Goal: Share content: Share content

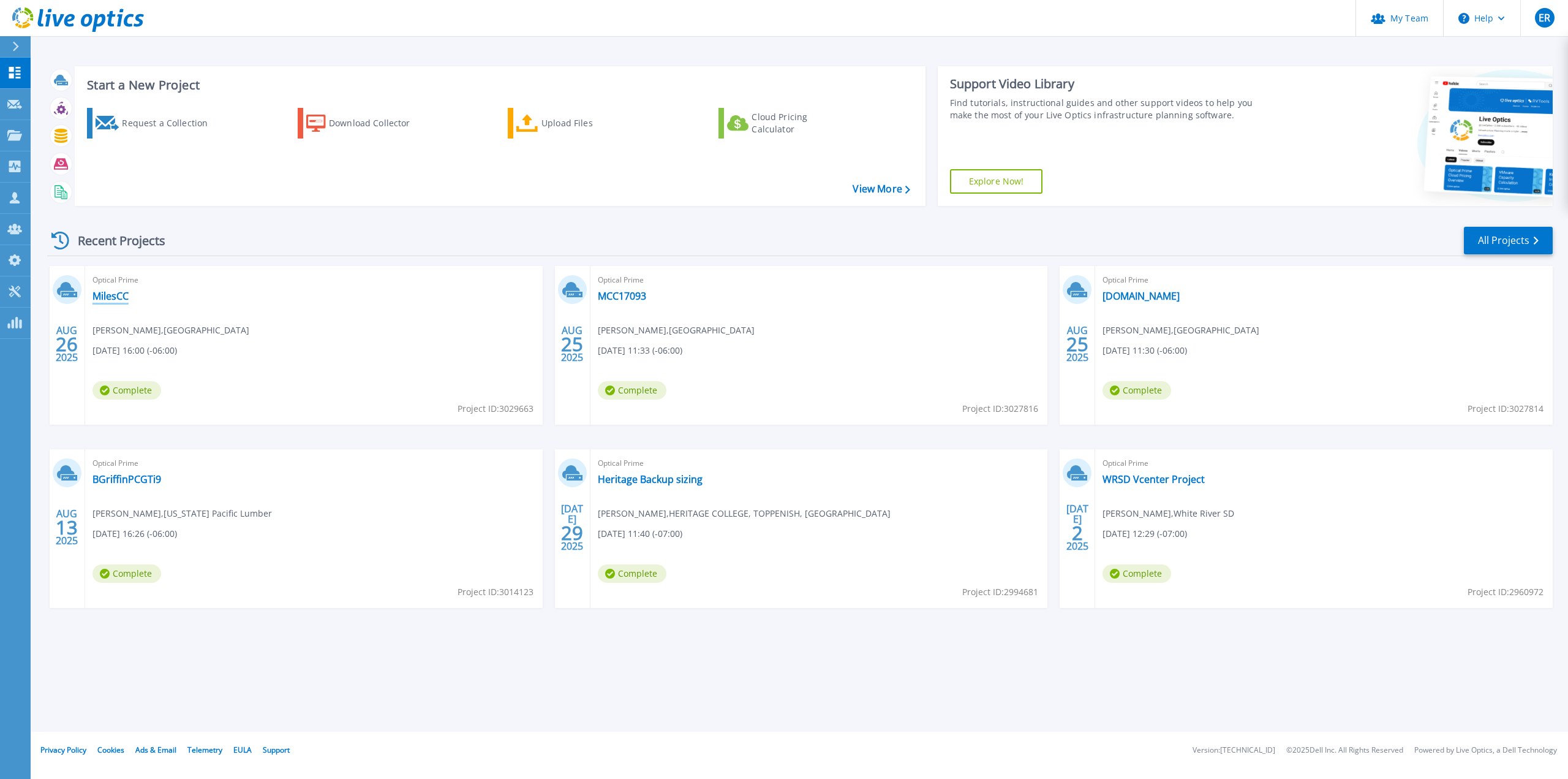
click at [107, 293] on link "MilesCC" at bounding box center [110, 296] width 36 height 12
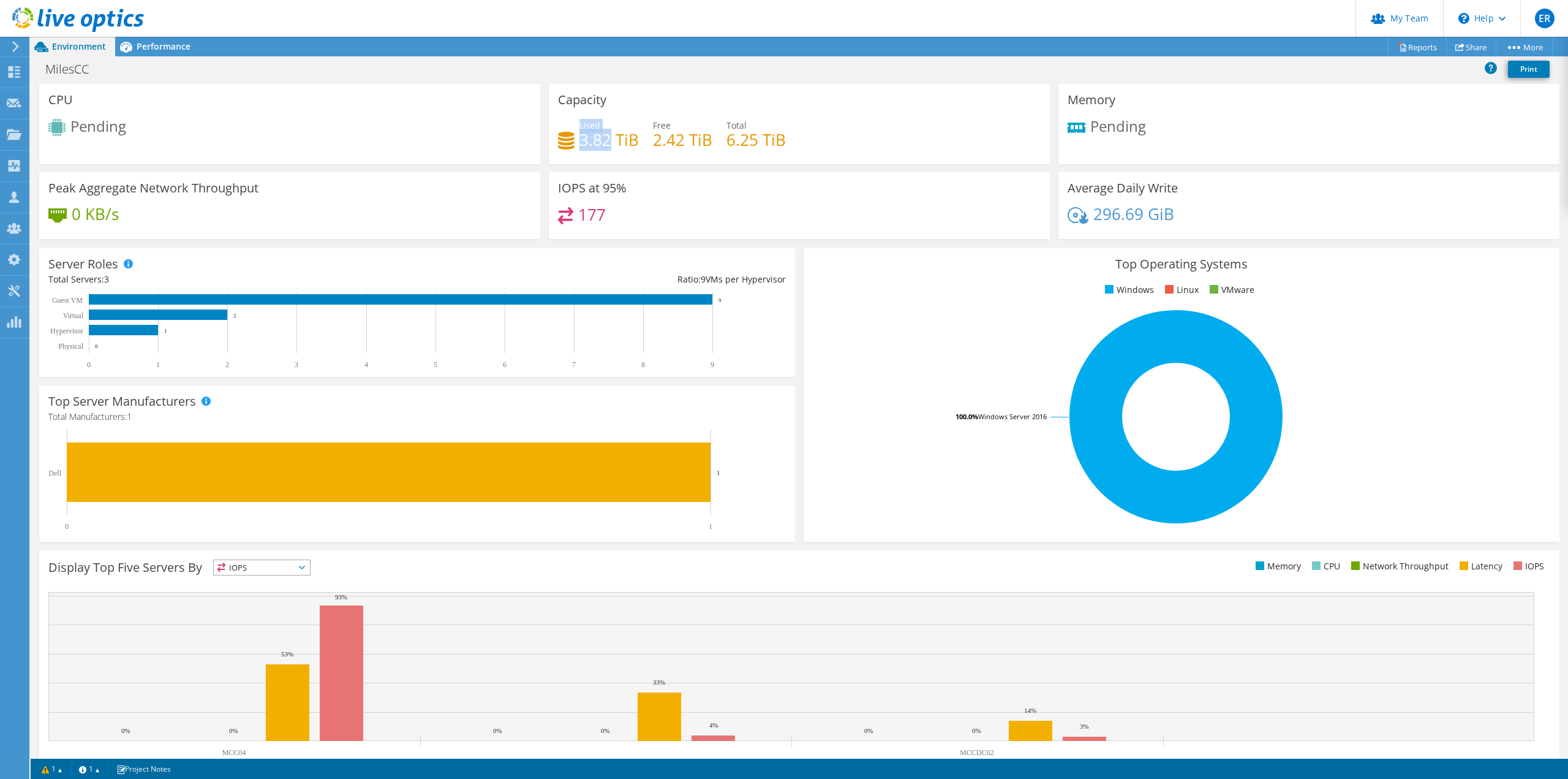
drag, startPoint x: 583, startPoint y: 141, endPoint x: 610, endPoint y: 143, distance: 27.1
click at [610, 143] on div "Used 3.82 TiB" at bounding box center [598, 132] width 81 height 28
click at [618, 146] on h4 "3.82 TiB" at bounding box center [609, 139] width 60 height 13
click at [168, 44] on span "Performance" at bounding box center [164, 46] width 54 height 12
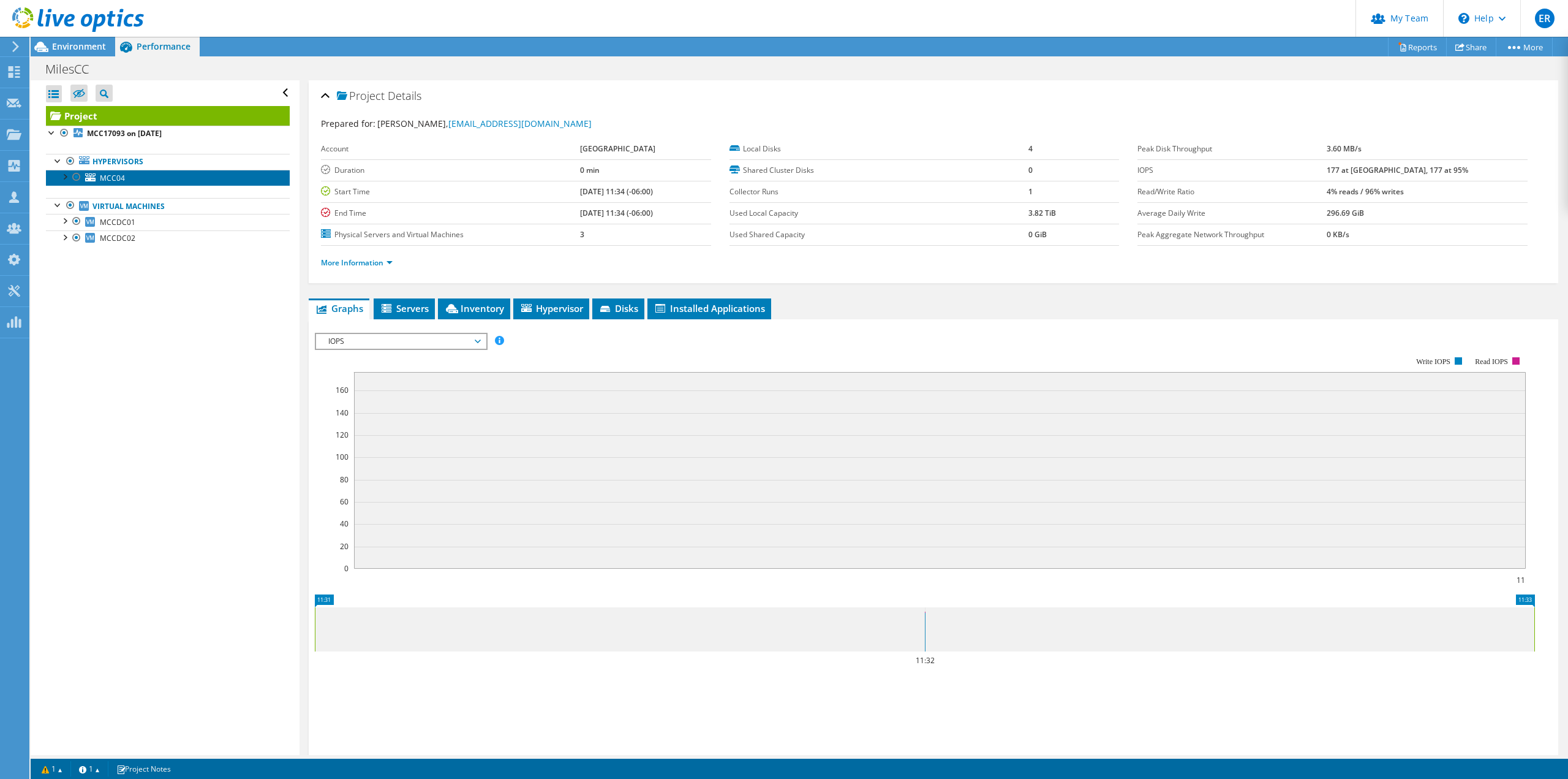
click at [108, 181] on span "MCC04" at bounding box center [112, 178] width 25 height 10
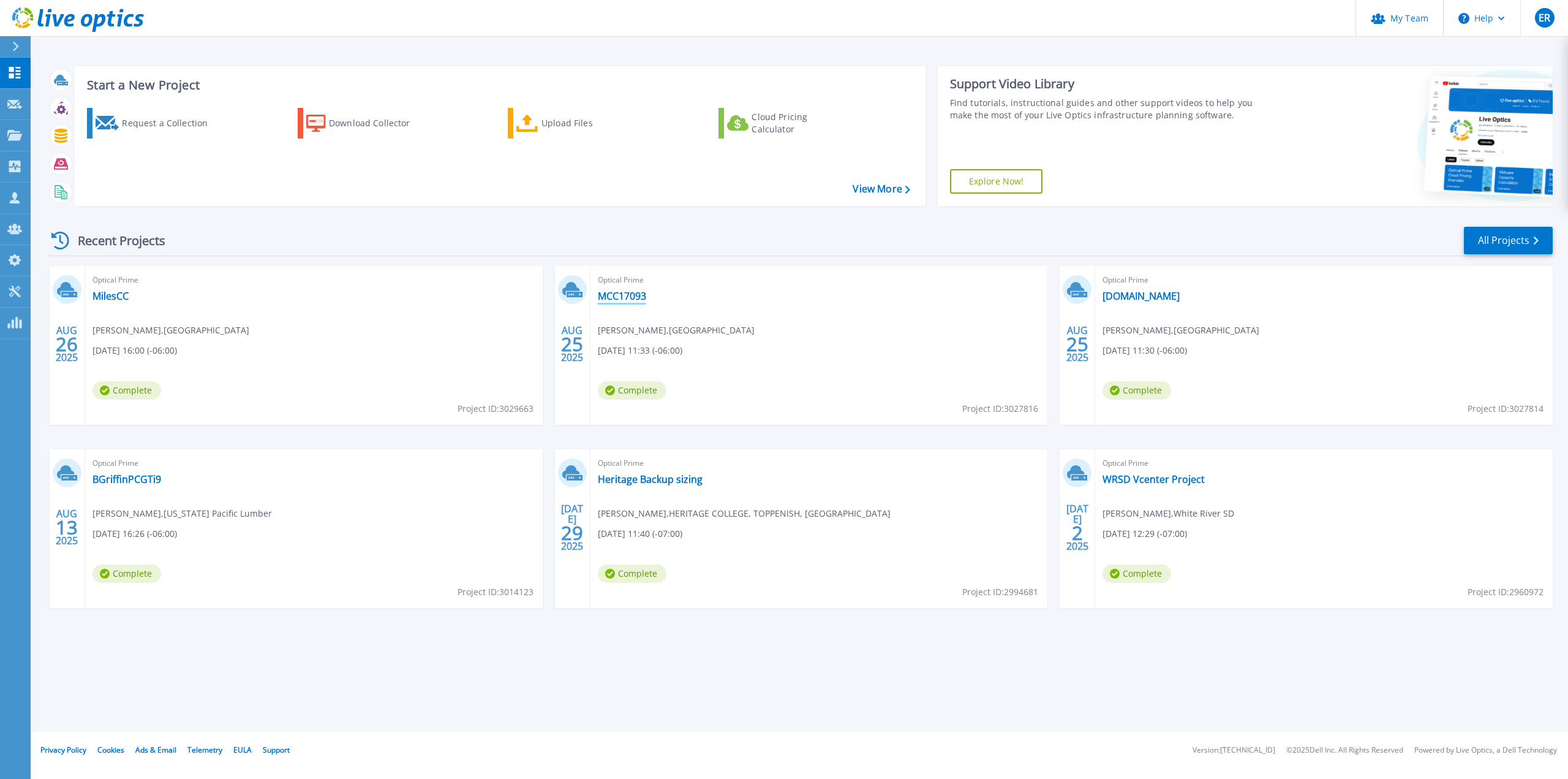
click at [608, 293] on link "MCC17093" at bounding box center [622, 296] width 49 height 12
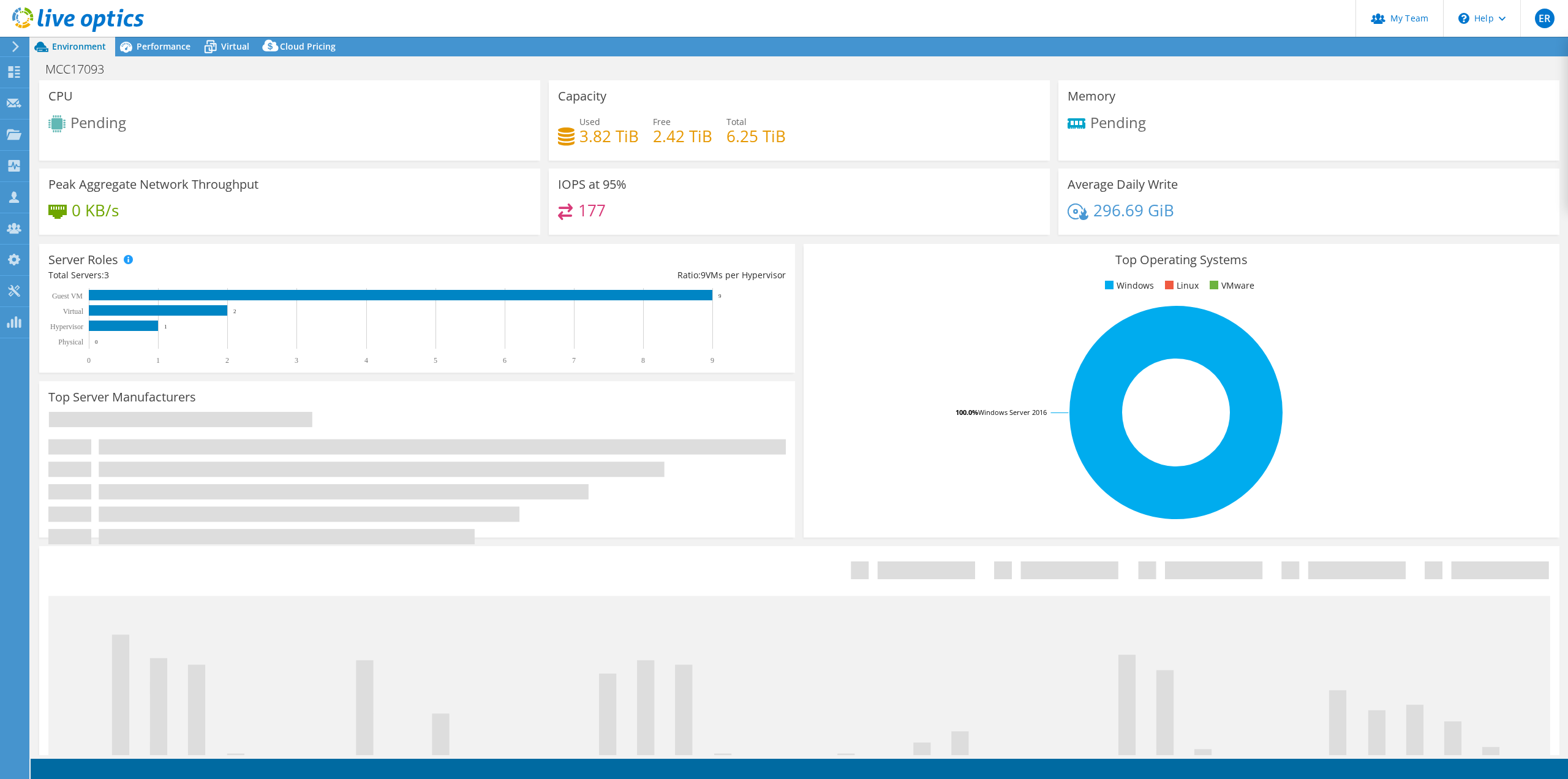
select select "USD"
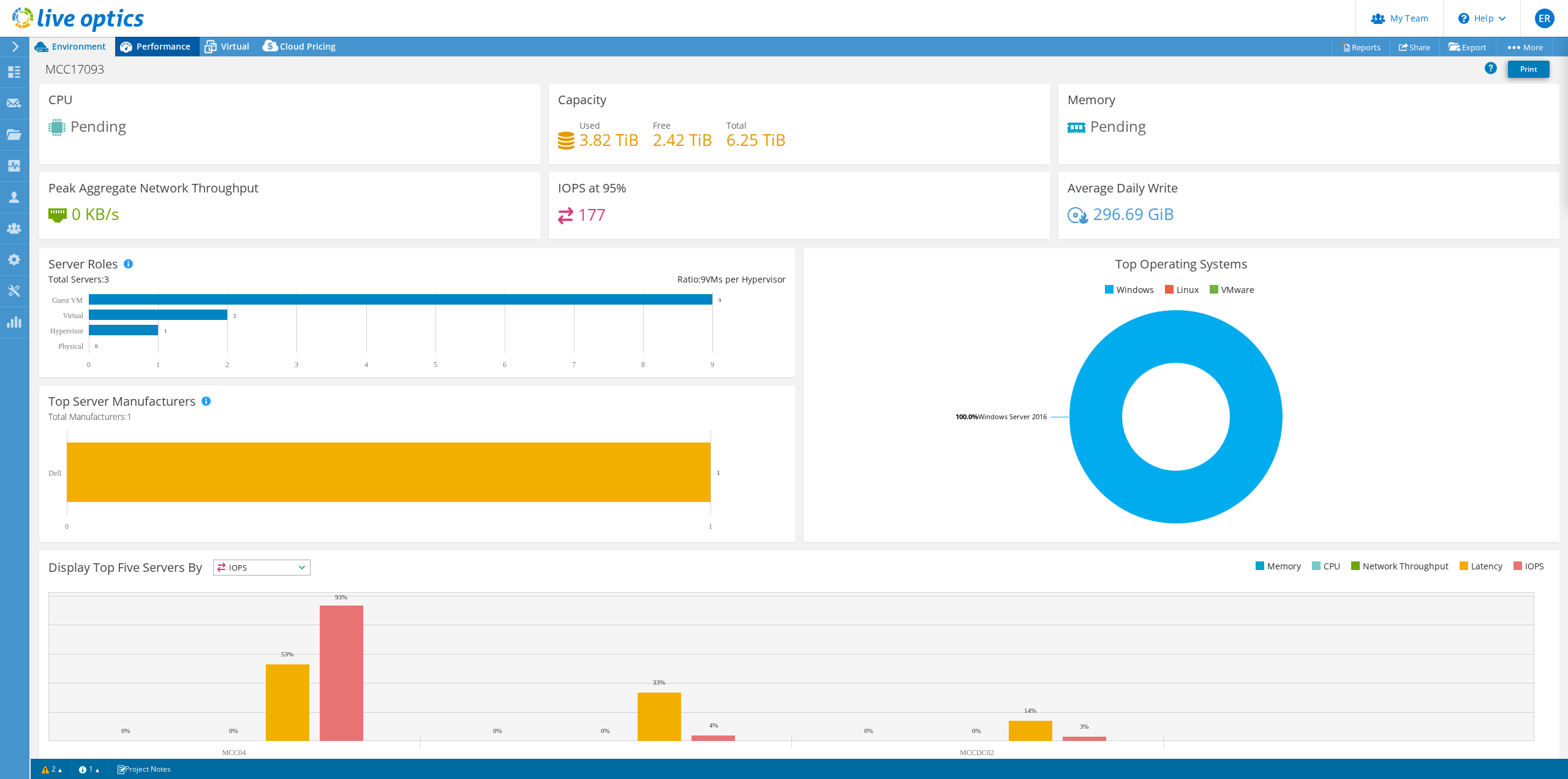
click at [146, 42] on span "Performance" at bounding box center [164, 46] width 54 height 12
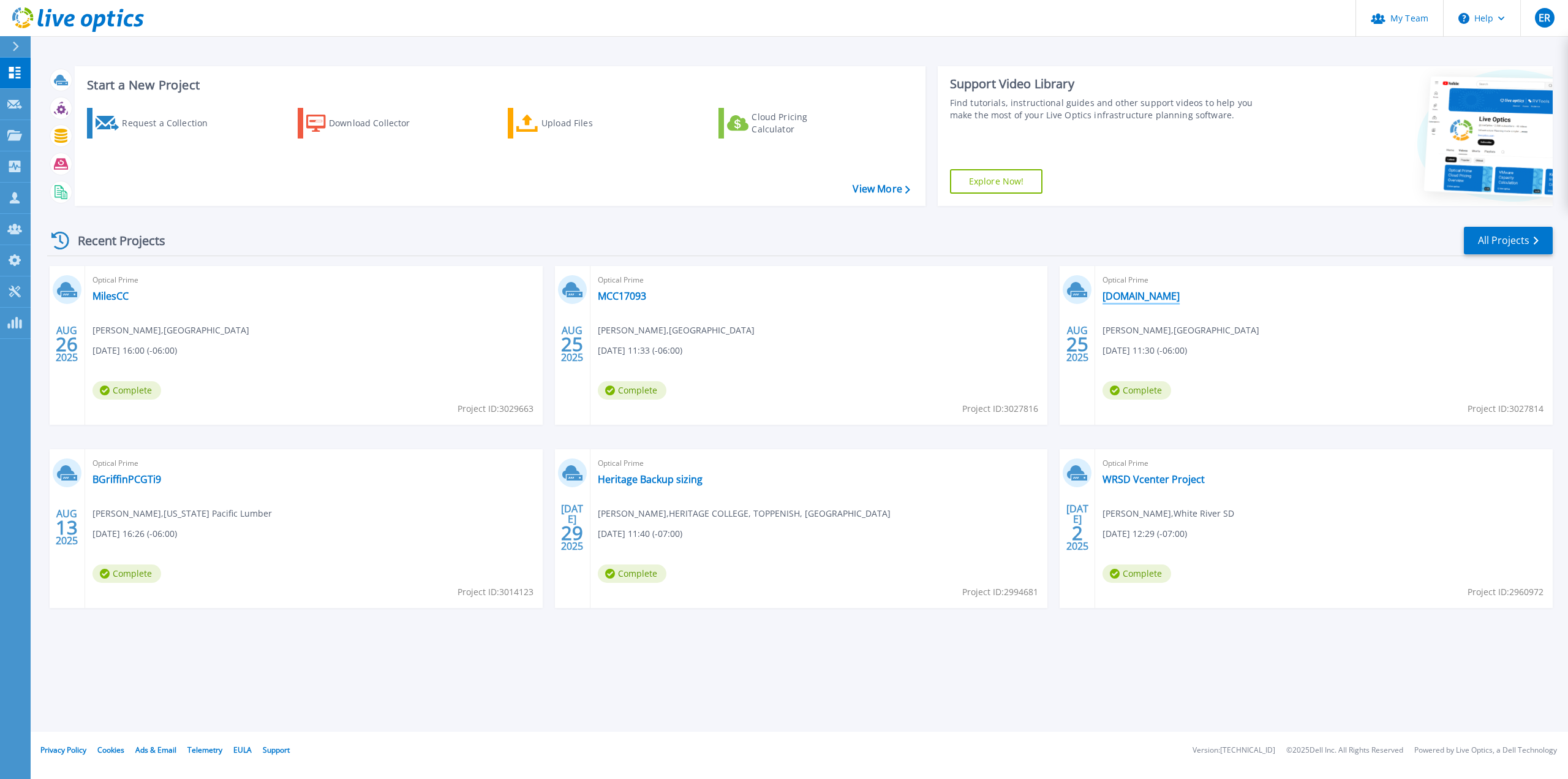
click at [1146, 297] on link "MilesCC.edu" at bounding box center [1141, 296] width 77 height 12
click at [107, 291] on link "MilesCC" at bounding box center [110, 296] width 36 height 12
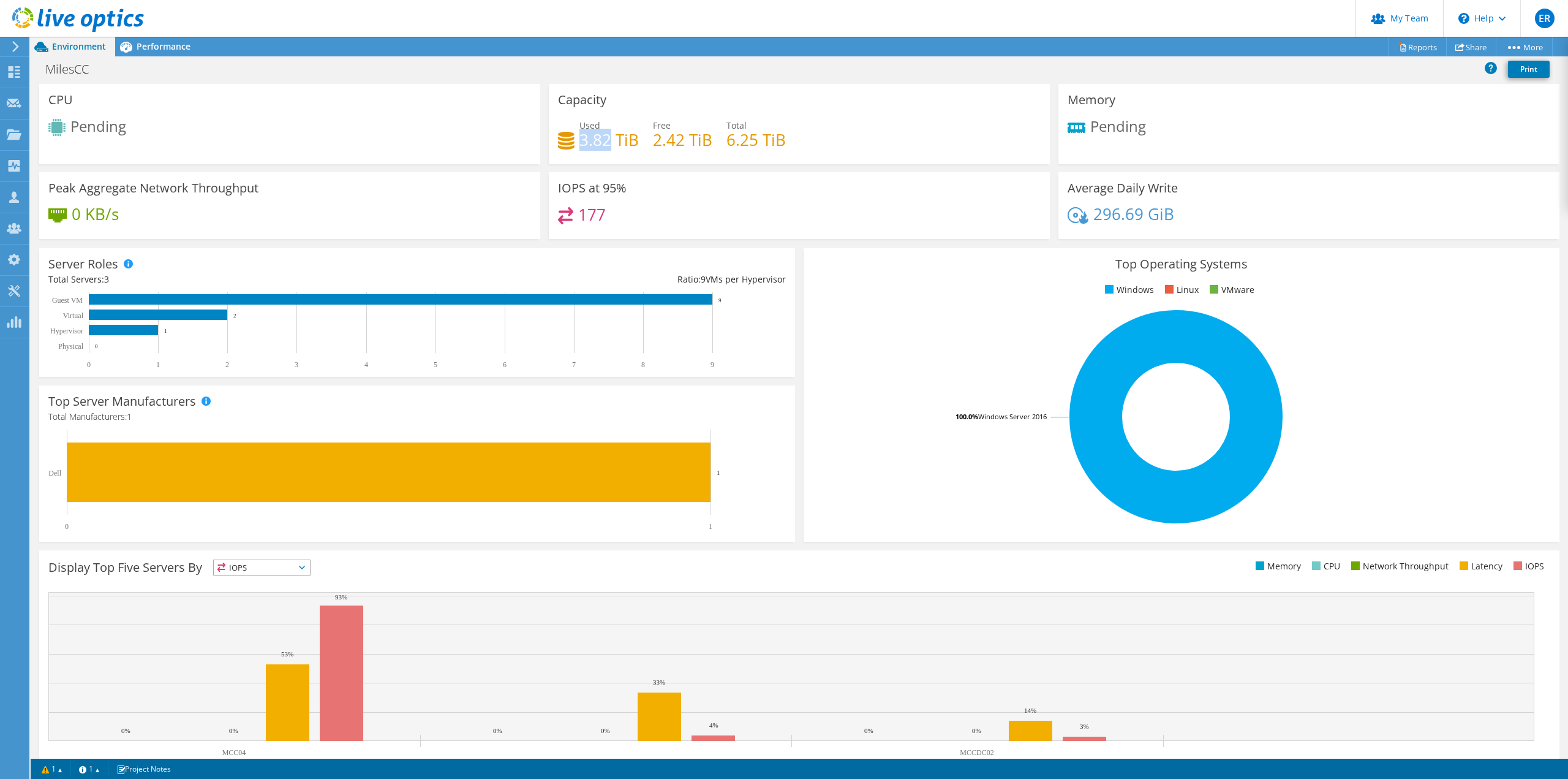
drag, startPoint x: 578, startPoint y: 138, endPoint x: 606, endPoint y: 133, distance: 28.4
click at [606, 133] on h4 "3.82 TiB" at bounding box center [609, 139] width 60 height 13
click at [893, 312] on rect at bounding box center [1175, 416] width 726 height 214
click at [807, 259] on div "Top Operating Systems Windows Linux VMware 100.0% Windows Server 2016" at bounding box center [1182, 395] width 756 height 293
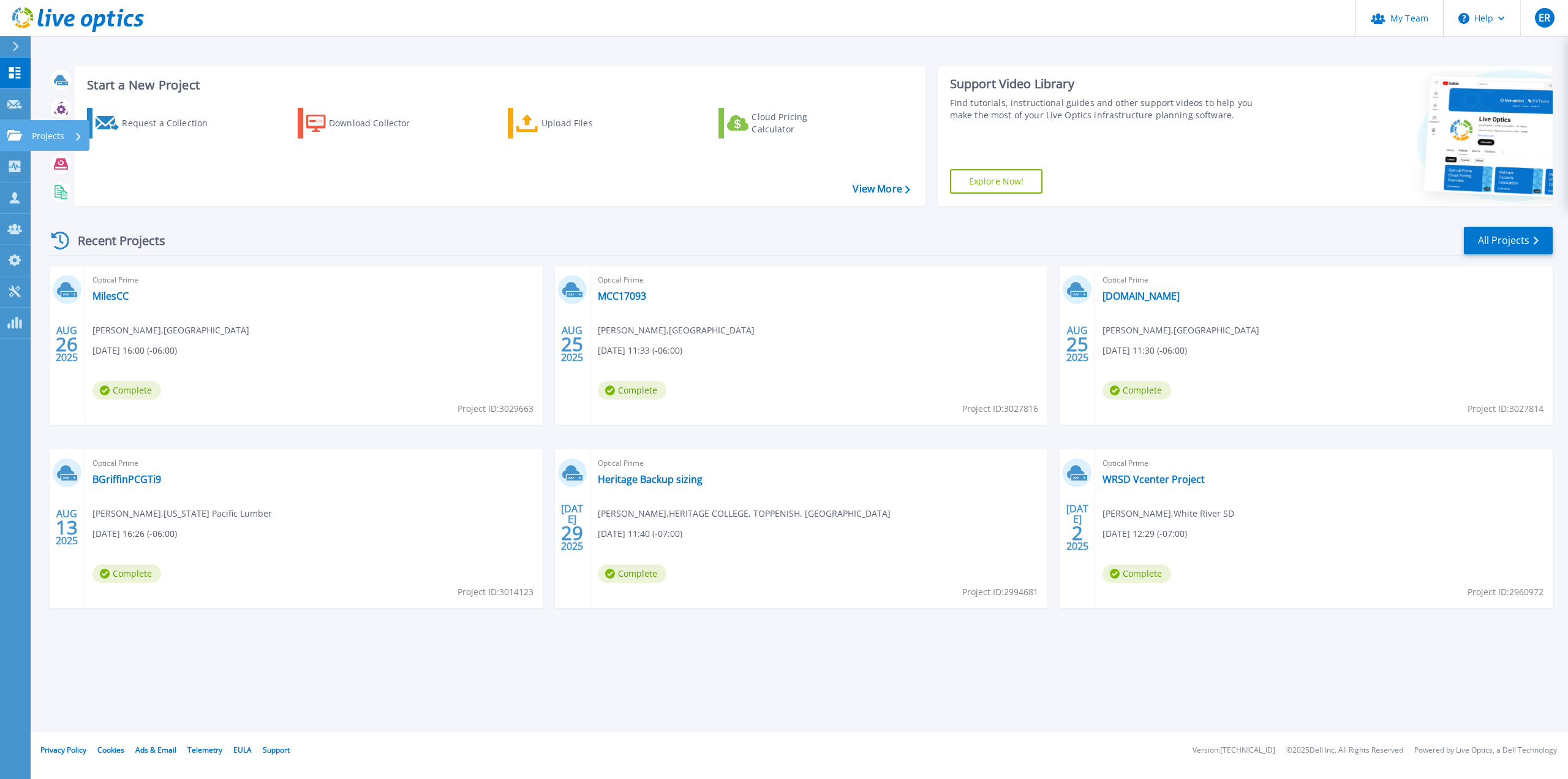
click at [19, 138] on icon at bounding box center [15, 135] width 15 height 10
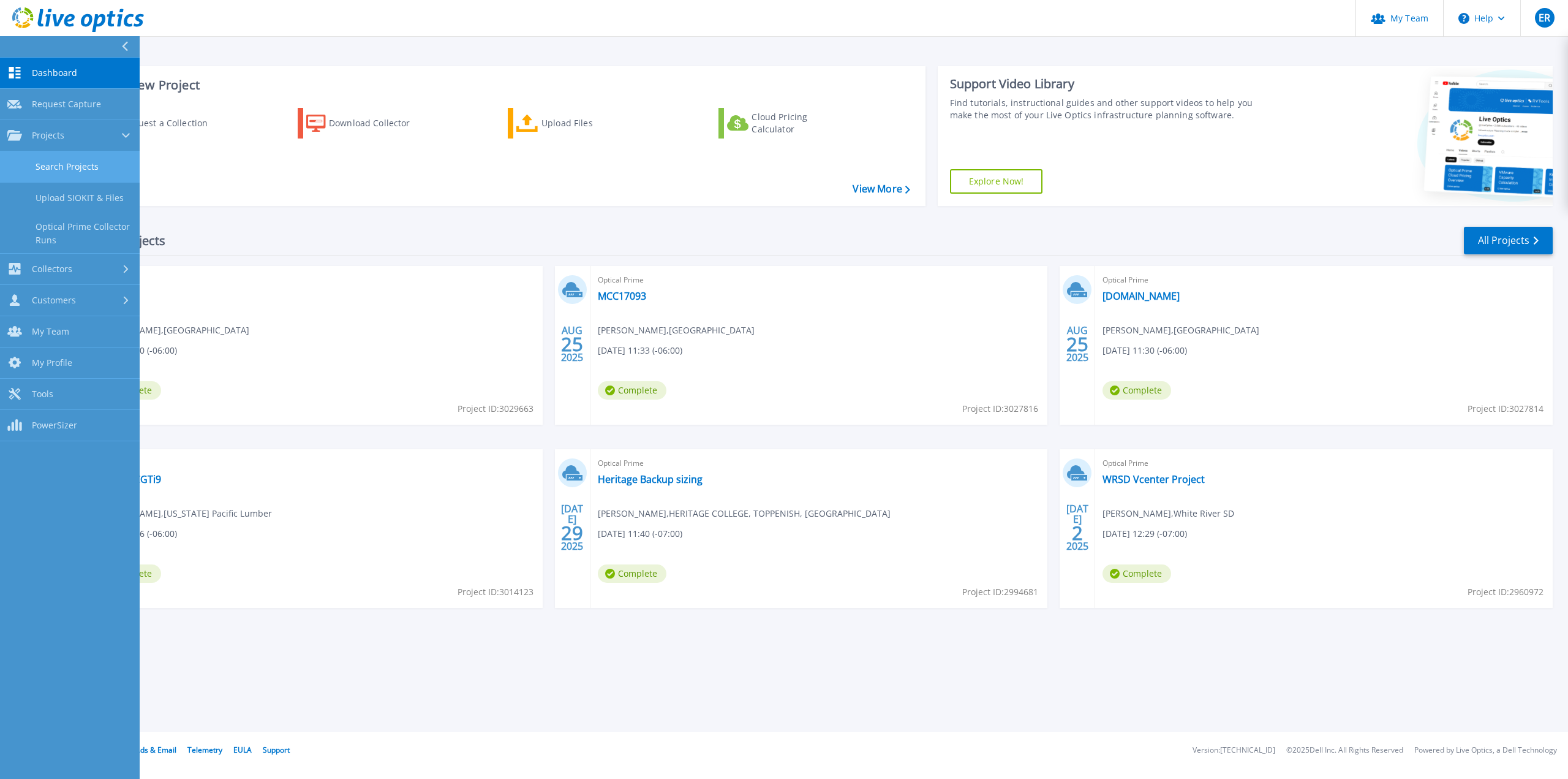
click at [77, 161] on link "Search Projects" at bounding box center [69, 166] width 139 height 31
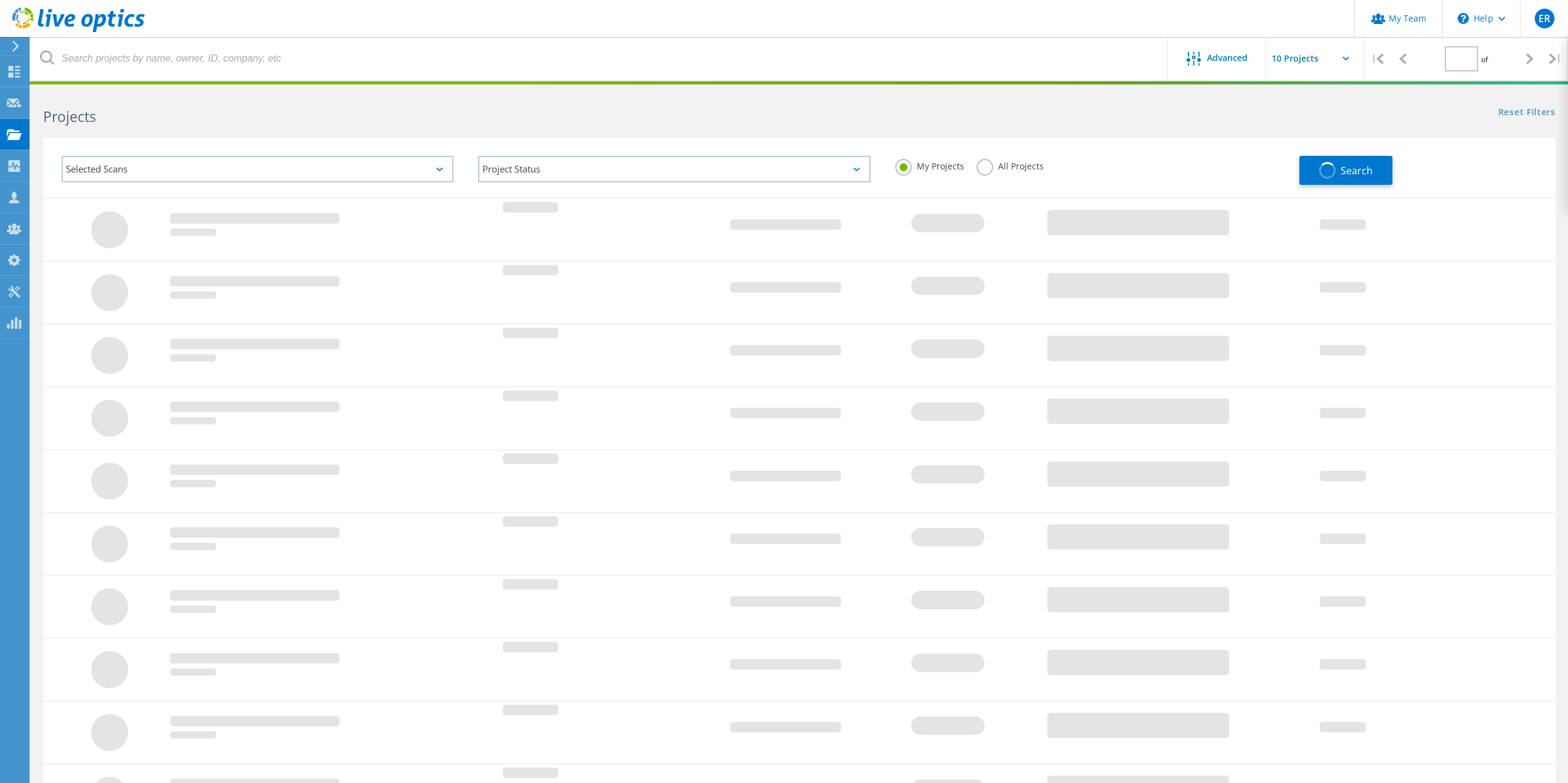
type input "1"
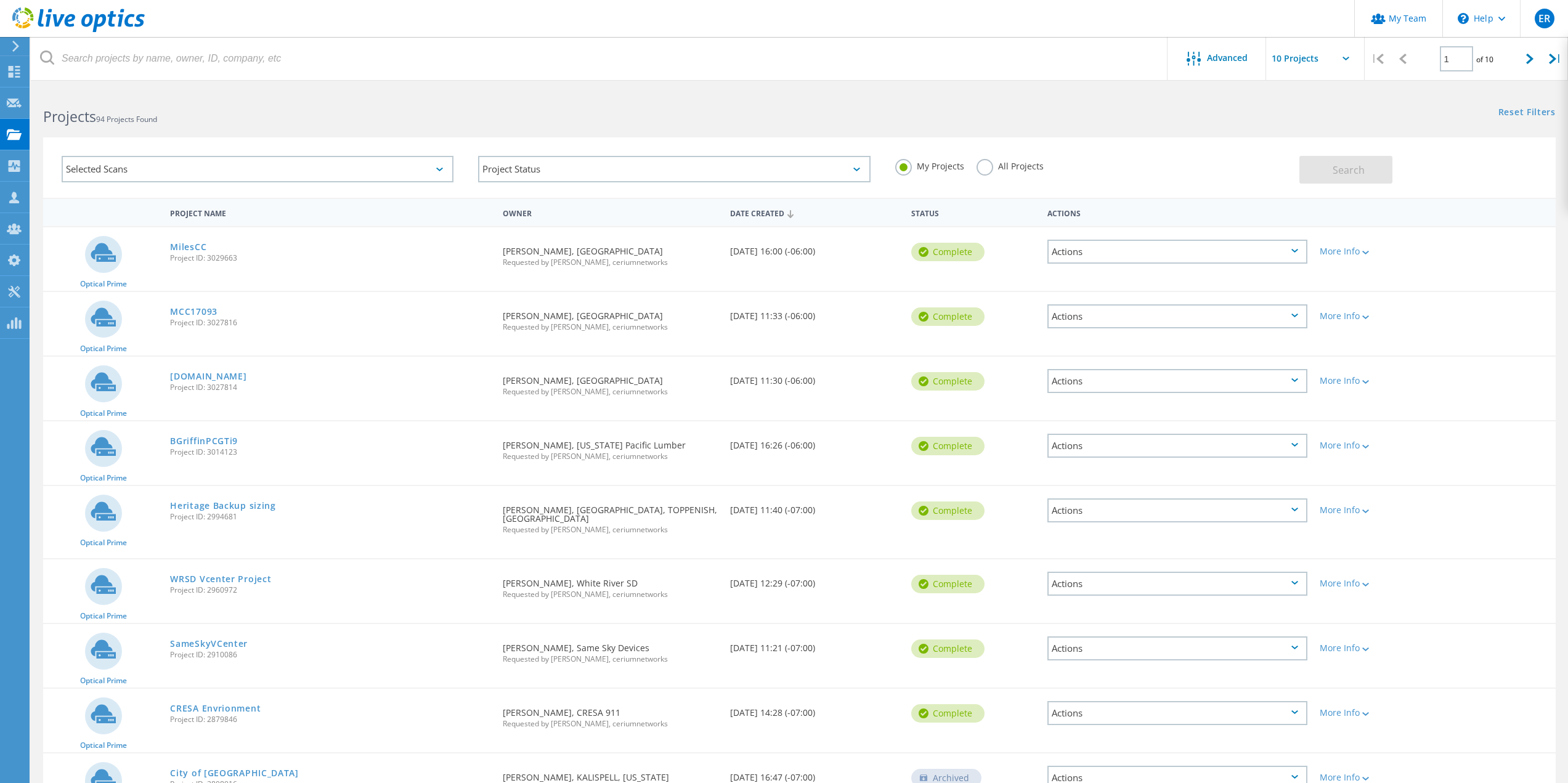
click at [980, 171] on label "All Projects" at bounding box center [1010, 165] width 67 height 12
click at [0, 0] on input "All Projects" at bounding box center [0, 0] width 0 height 0
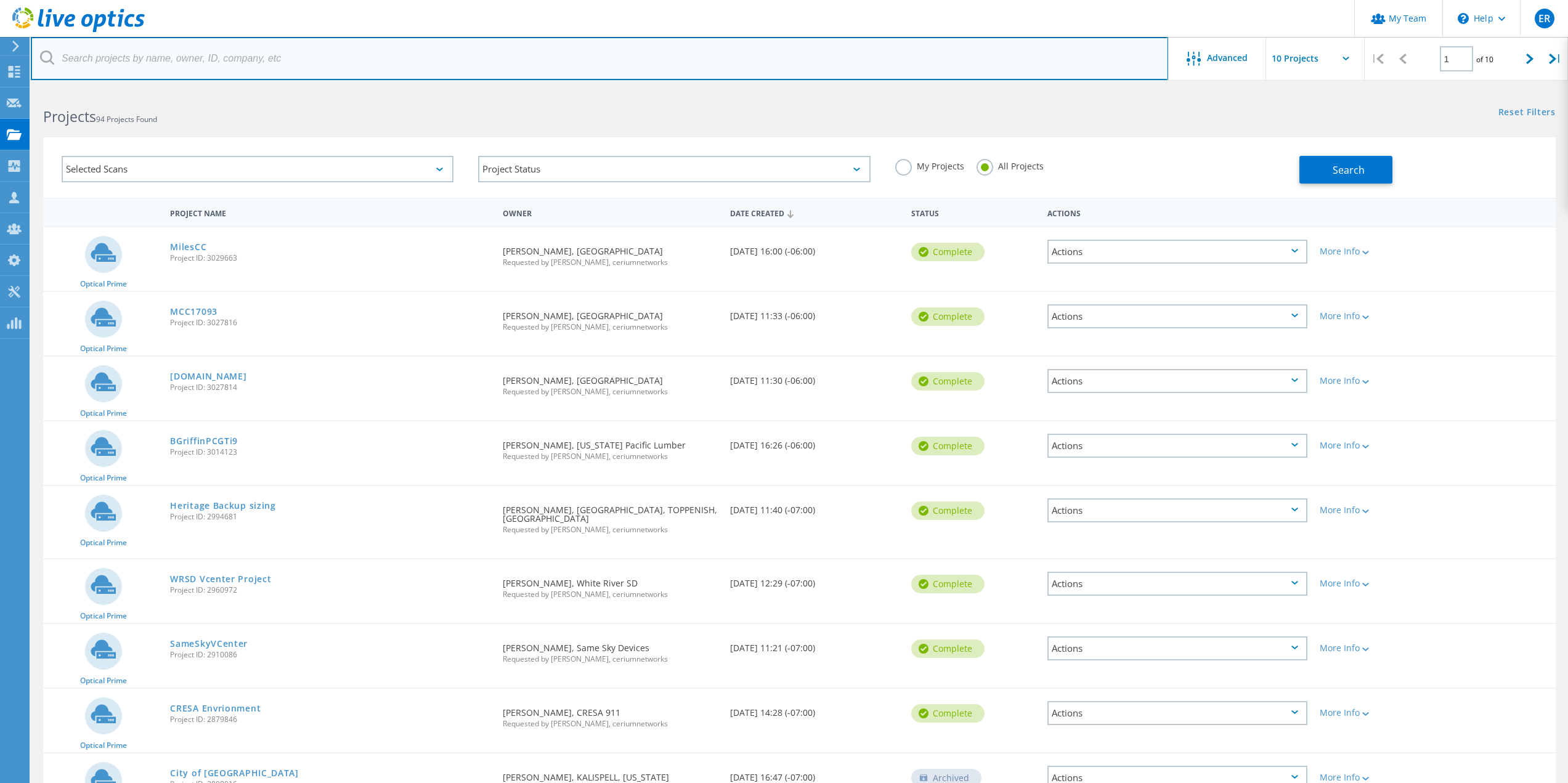
click at [195, 59] on input "text" at bounding box center [599, 59] width 1137 height 43
type input "toledo"
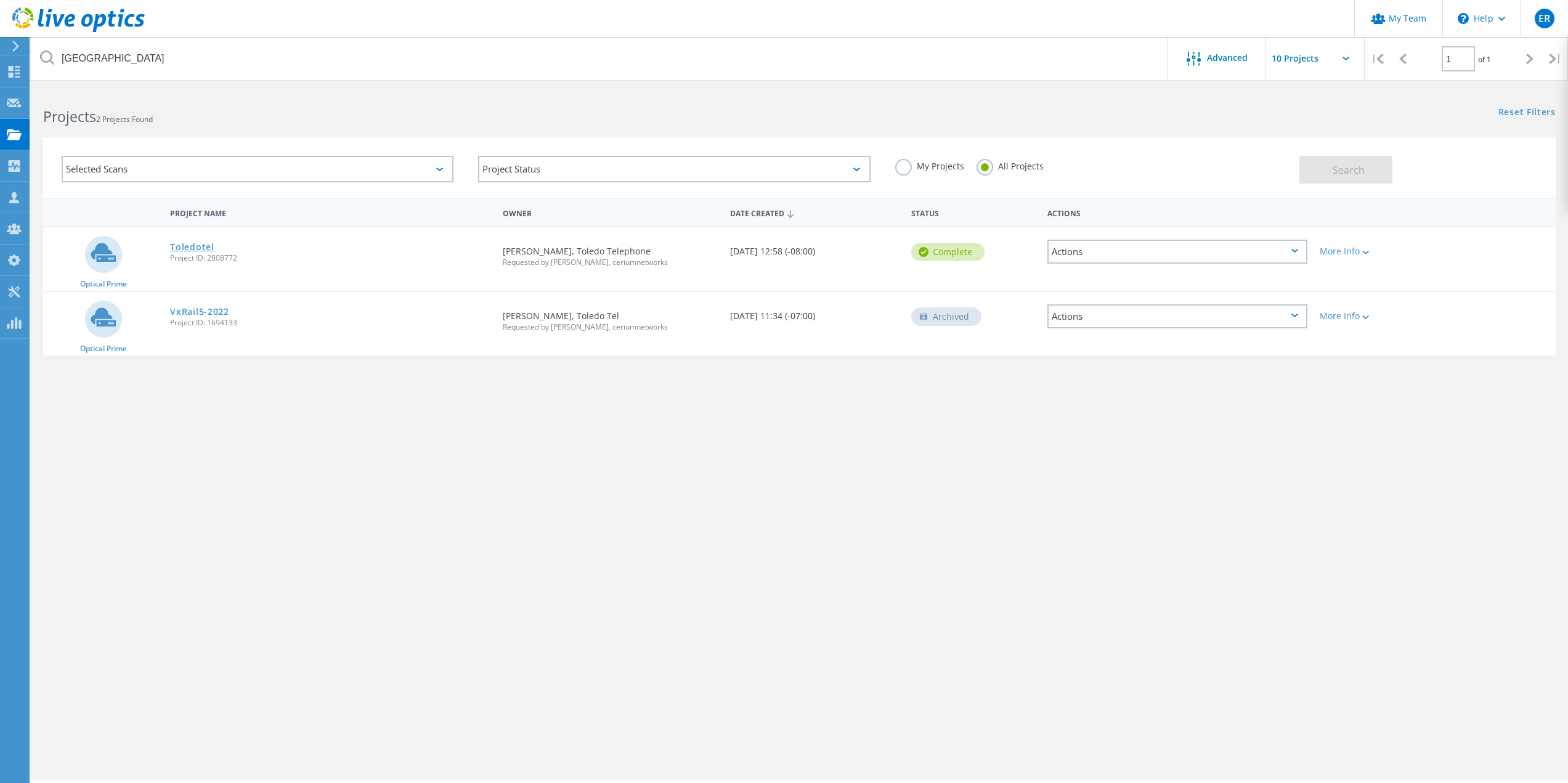
click at [188, 248] on link "Toledotel" at bounding box center [192, 247] width 44 height 8
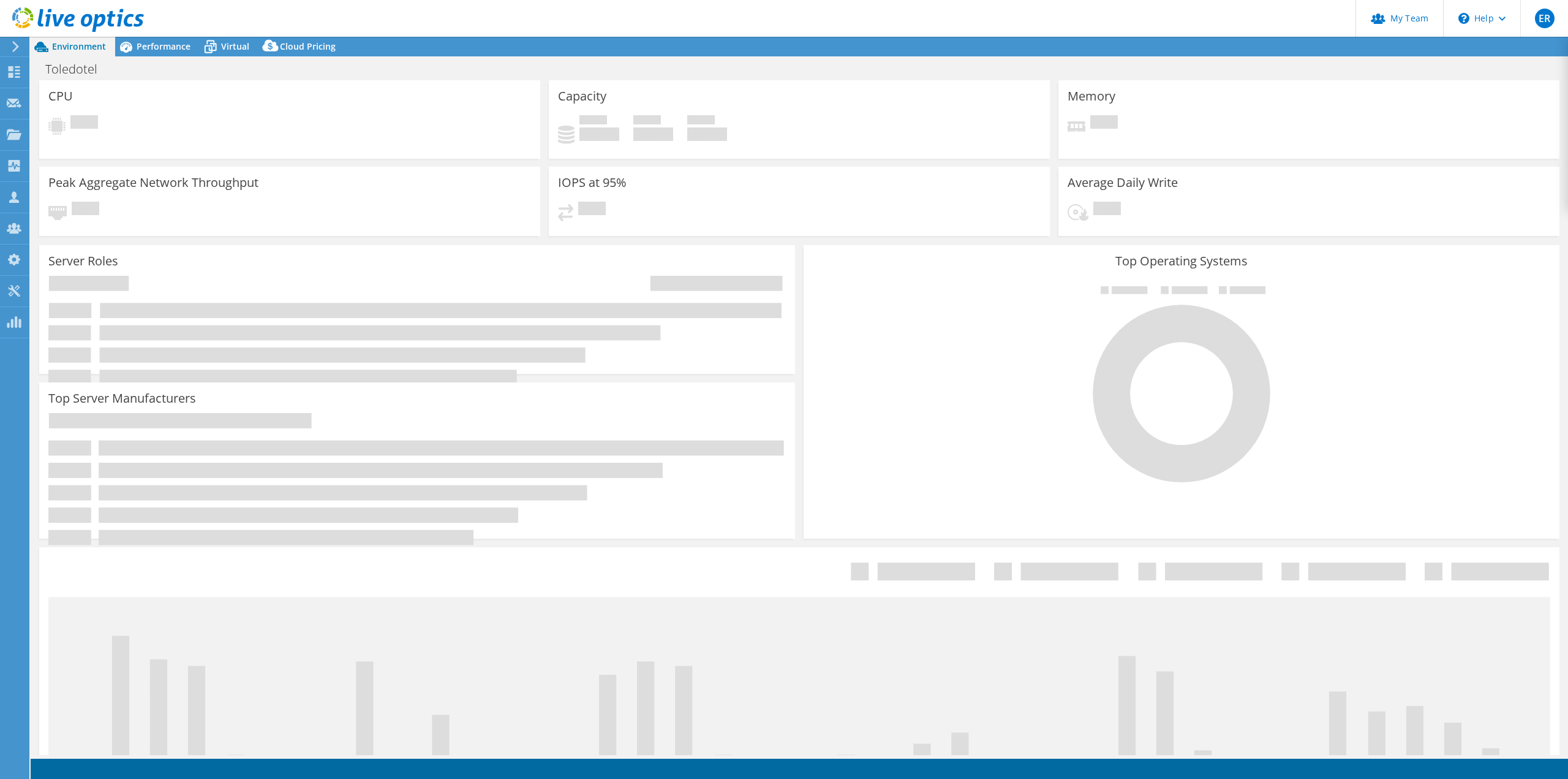
select select "USD"
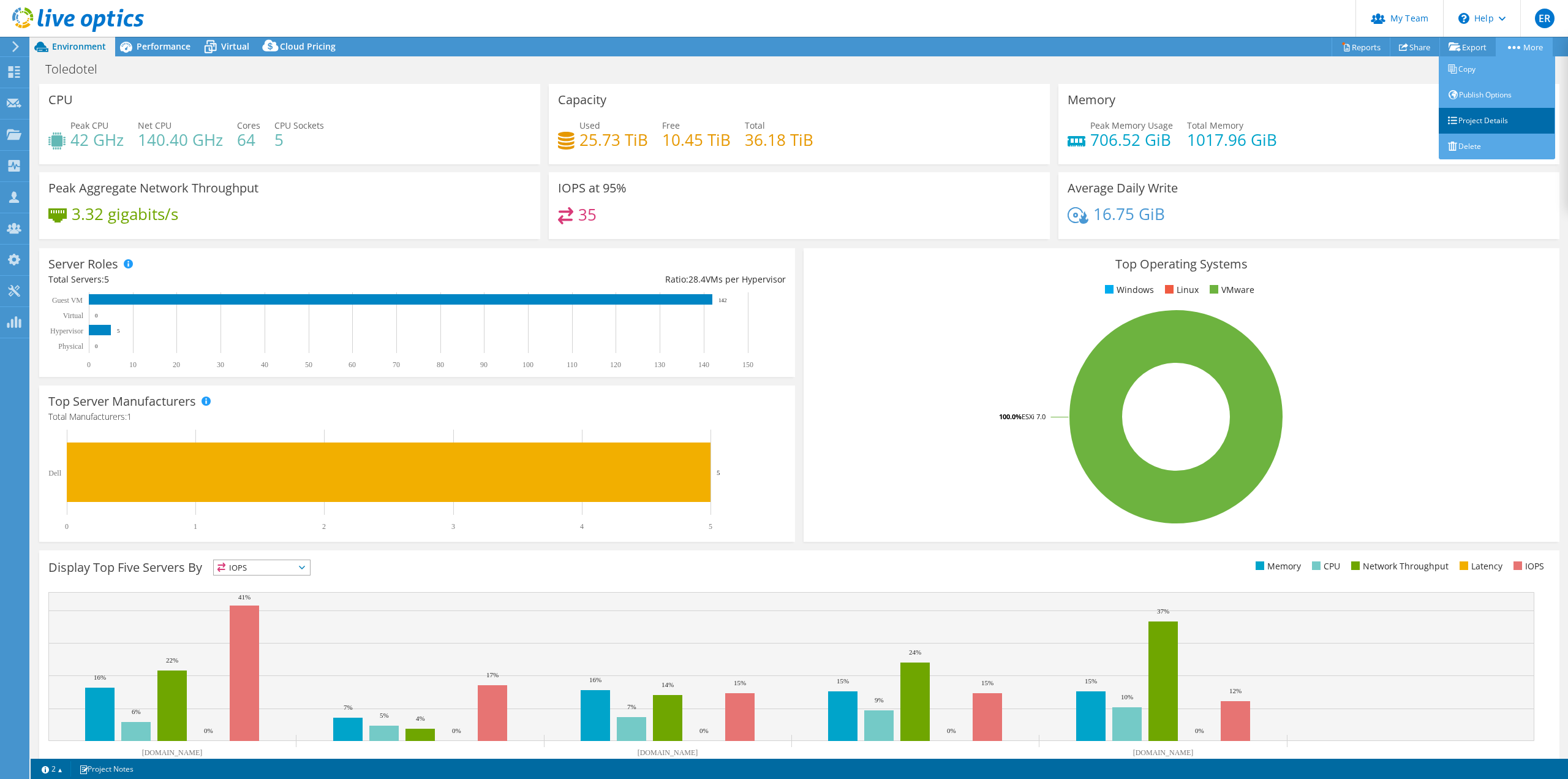
click at [1487, 113] on link "Project Details" at bounding box center [1497, 120] width 117 height 26
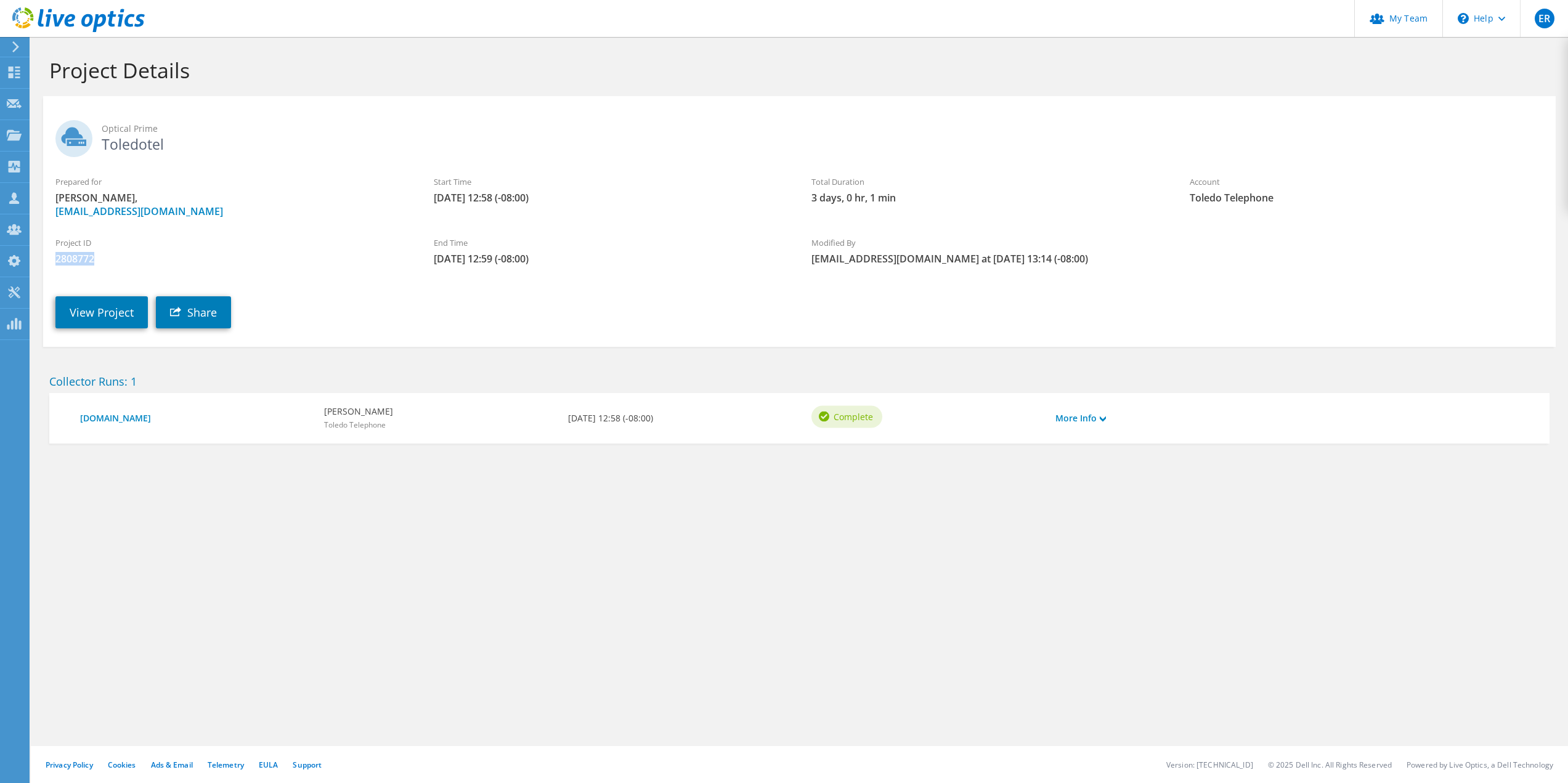
drag, startPoint x: 103, startPoint y: 257, endPoint x: 49, endPoint y: 259, distance: 54.0
click at [49, 259] on div "Project ID 2808772" at bounding box center [232, 250] width 378 height 41
copy span "2808772"
click at [700, 245] on label "End Time" at bounding box center [610, 243] width 354 height 13
click at [193, 305] on link "Share" at bounding box center [193, 312] width 75 height 32
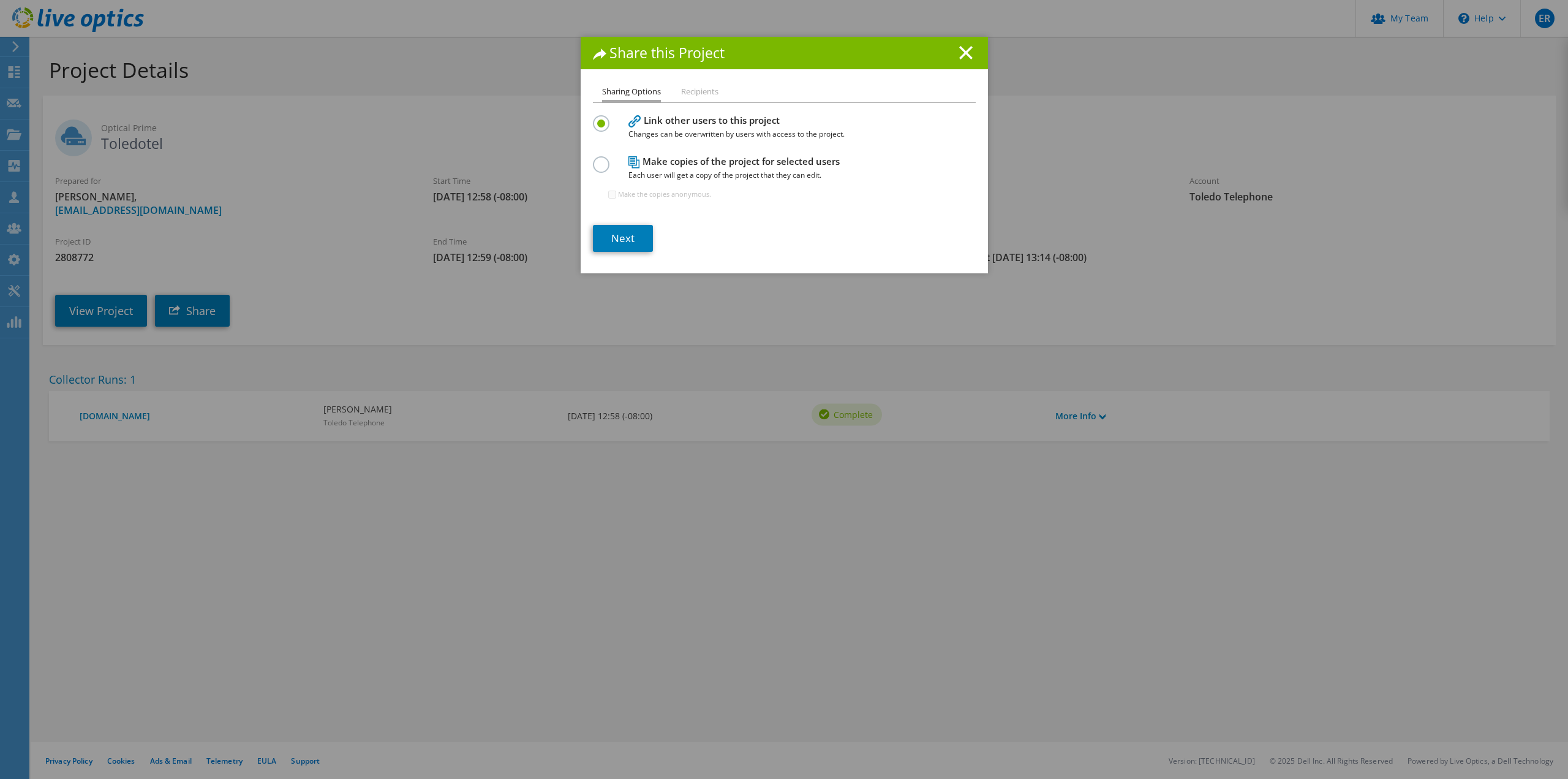
click at [681, 87] on li "Recipients" at bounding box center [700, 92] width 37 height 15
click at [686, 91] on li "Recipients" at bounding box center [700, 92] width 37 height 15
click at [616, 239] on link "Next" at bounding box center [623, 238] width 60 height 27
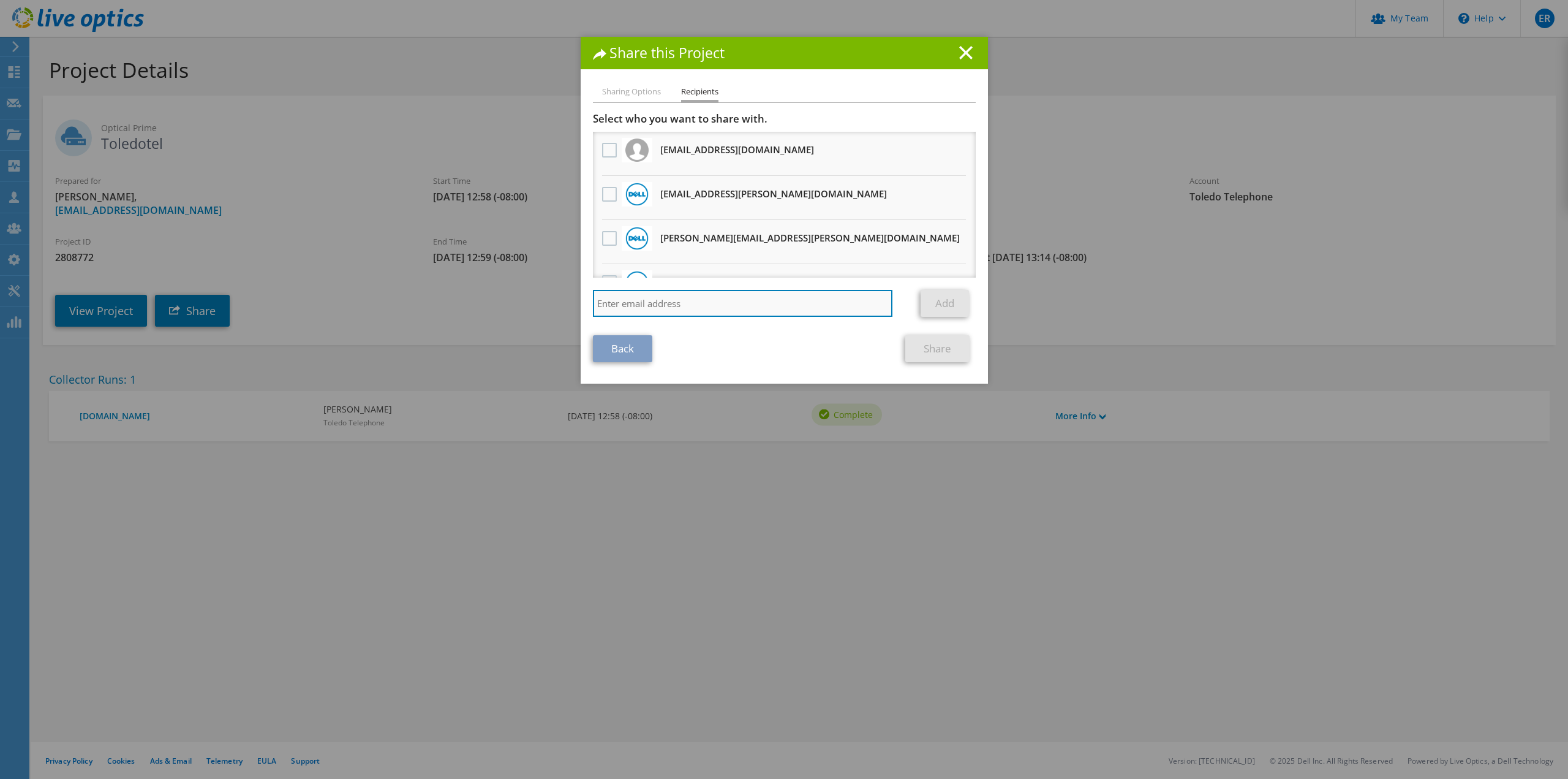
click at [641, 304] on input "search" at bounding box center [743, 303] width 300 height 27
paste input "vxrail_papi_client@liveoptics.com"
type input "vxrail_papi_client@liveoptics.com"
click at [940, 307] on link "Add" at bounding box center [945, 303] width 49 height 27
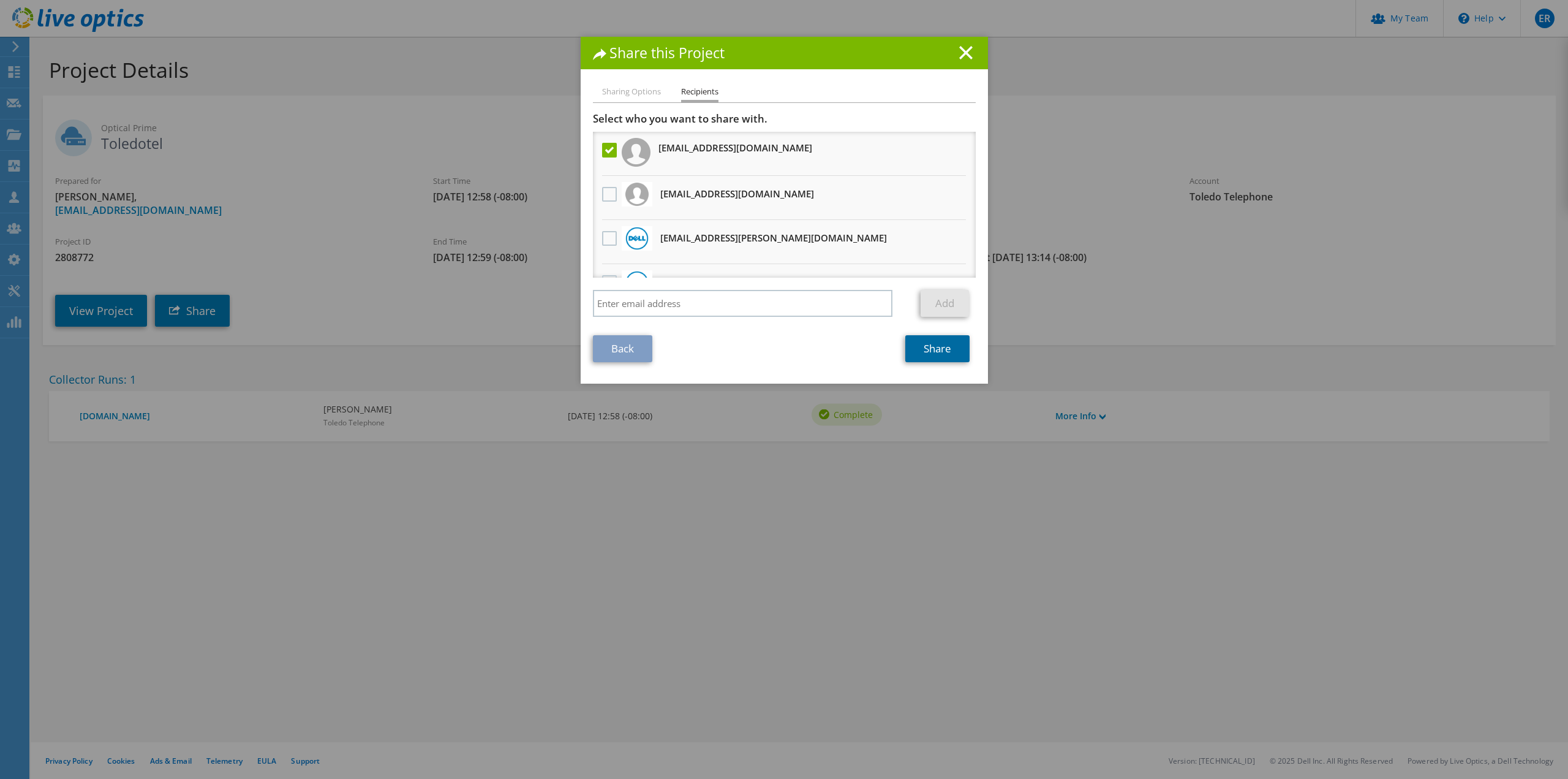
click at [920, 350] on link "Share" at bounding box center [937, 348] width 64 height 27
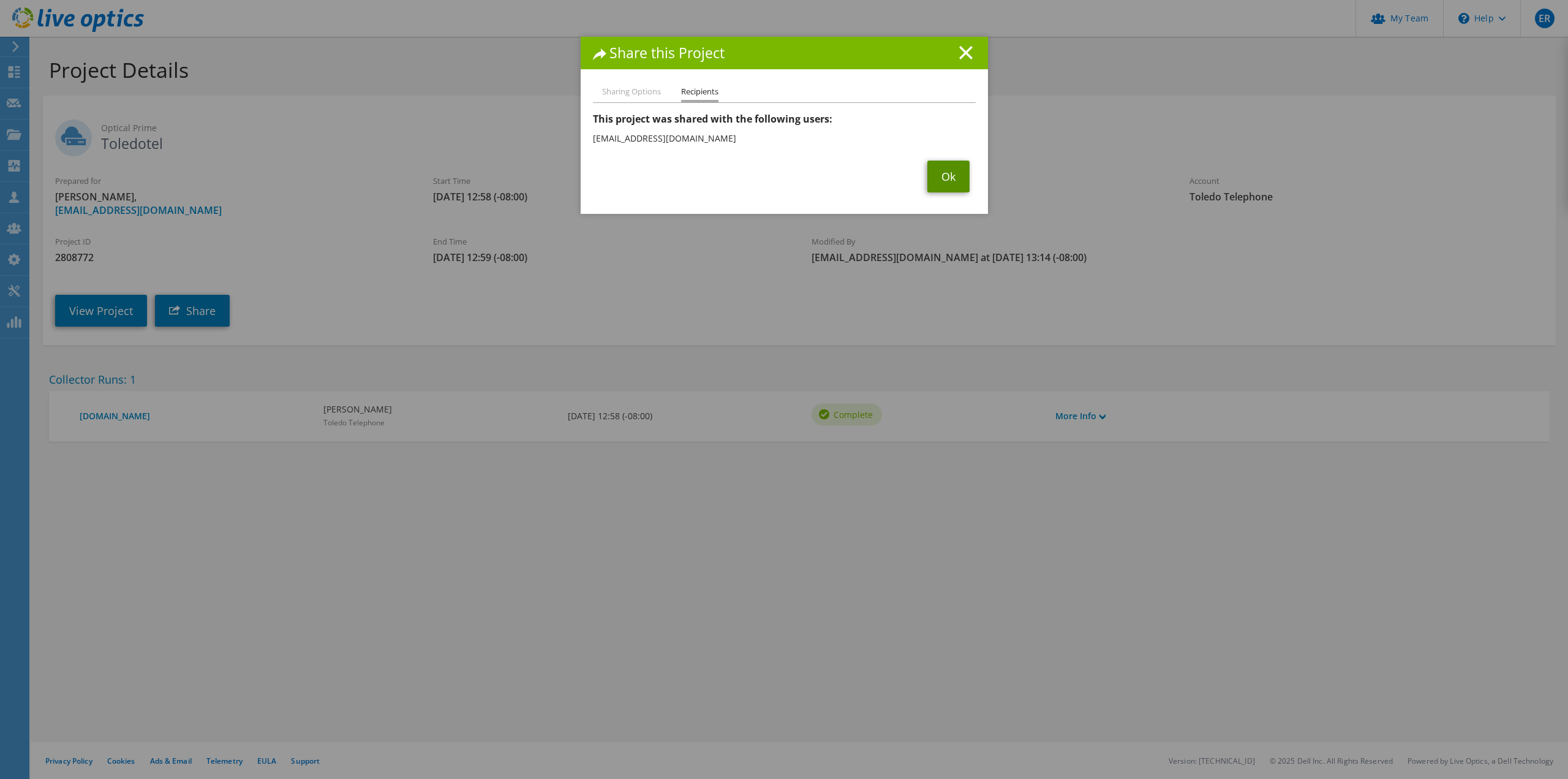
click at [934, 176] on link "Ok" at bounding box center [948, 176] width 42 height 32
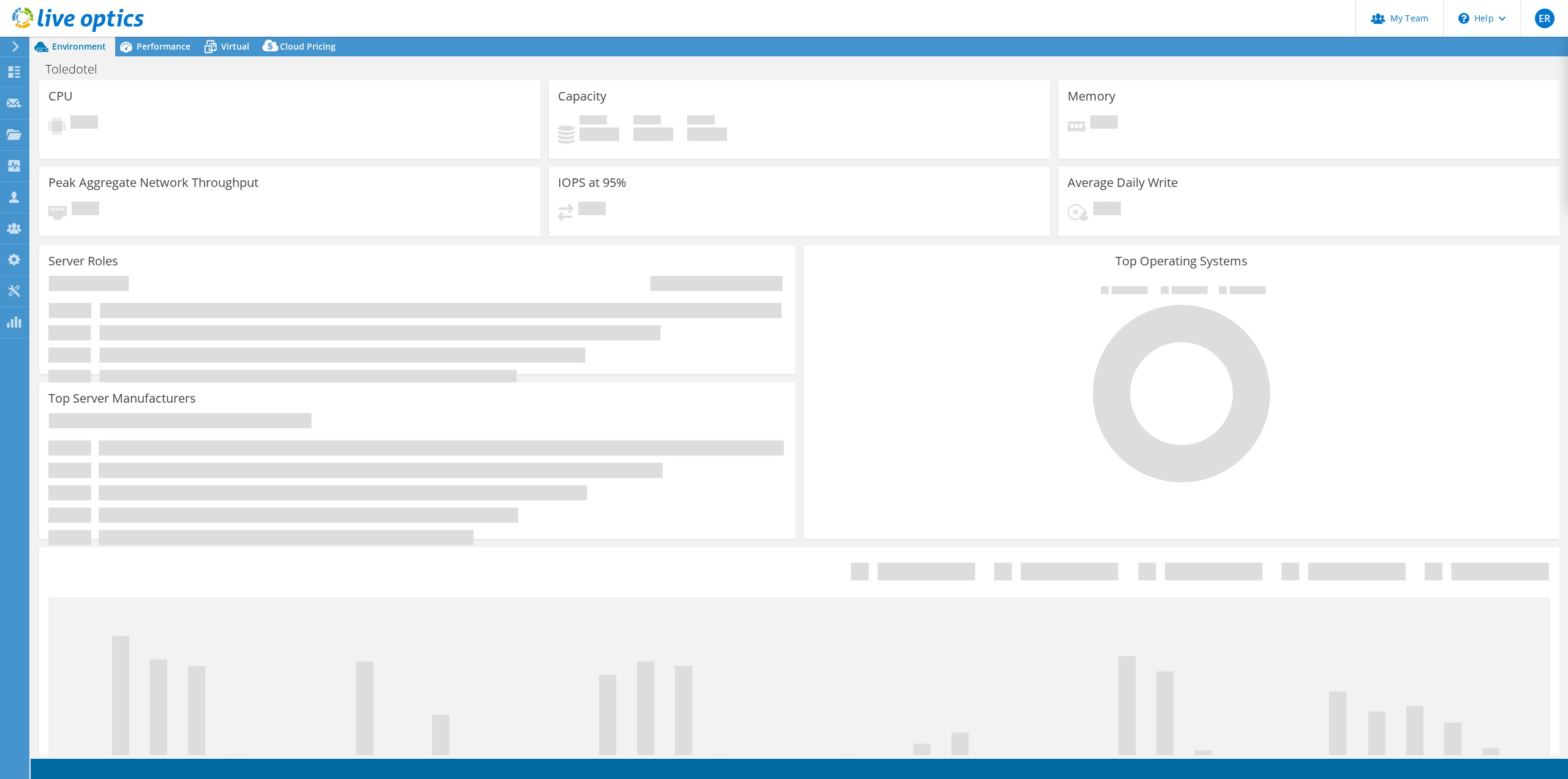
select select "USD"
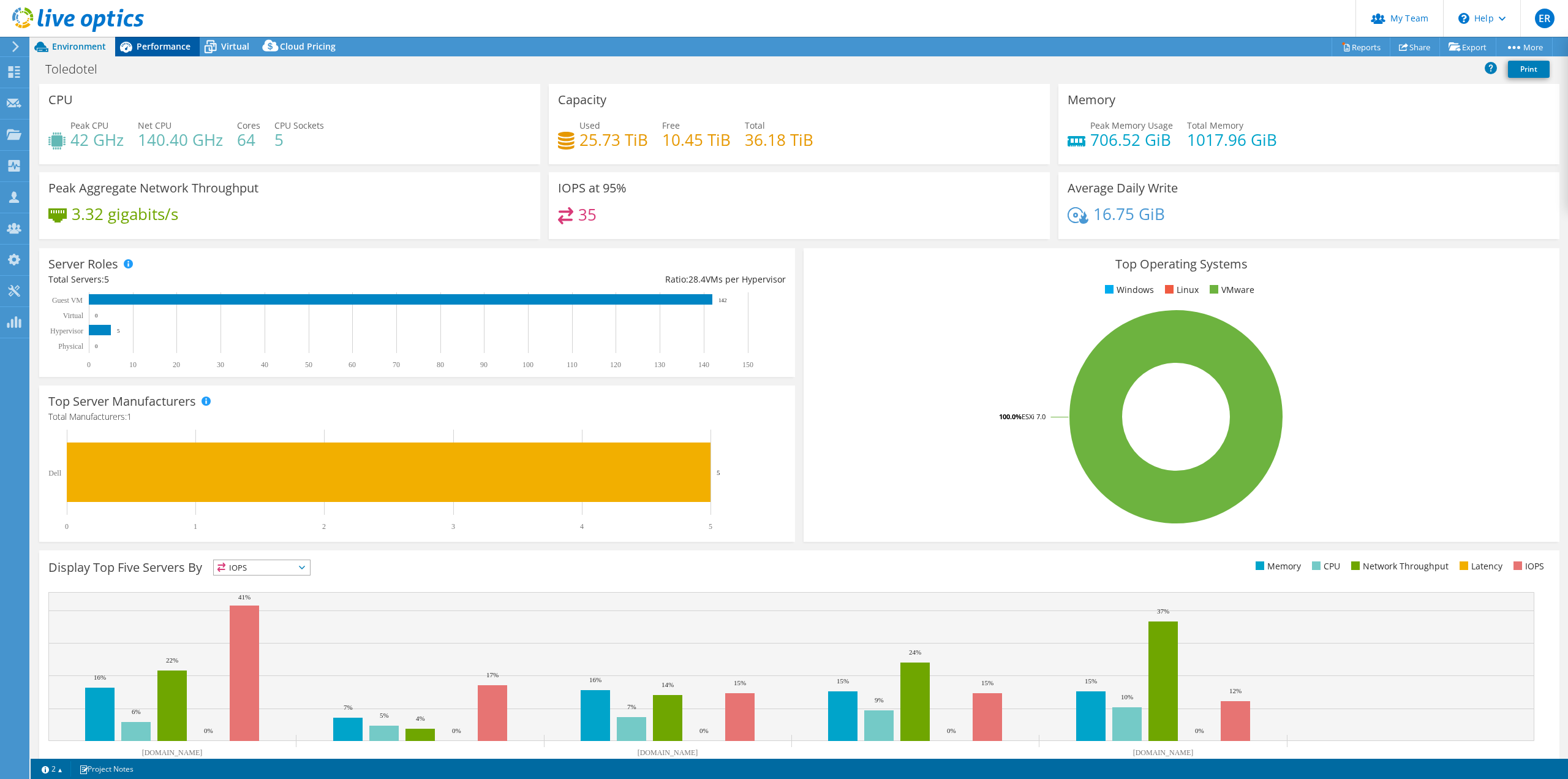
click at [153, 39] on div "Performance" at bounding box center [157, 46] width 85 height 19
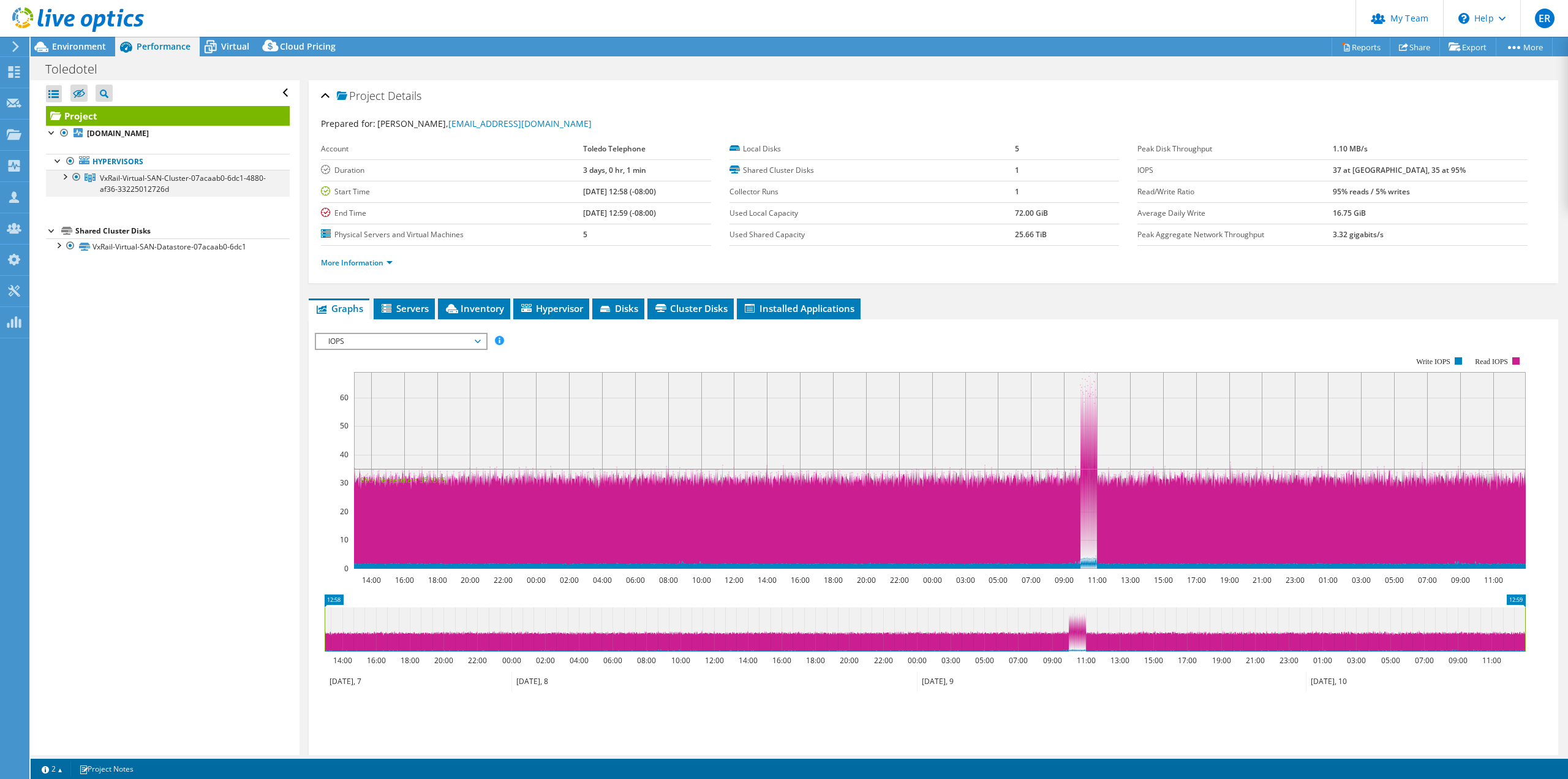
click at [65, 180] on div at bounding box center [64, 176] width 12 height 12
click at [117, 187] on span "VxRail-Virtual-SAN-Cluster-07acaab0-6dc1-4880-af36-33225012726d" at bounding box center [182, 183] width 166 height 22
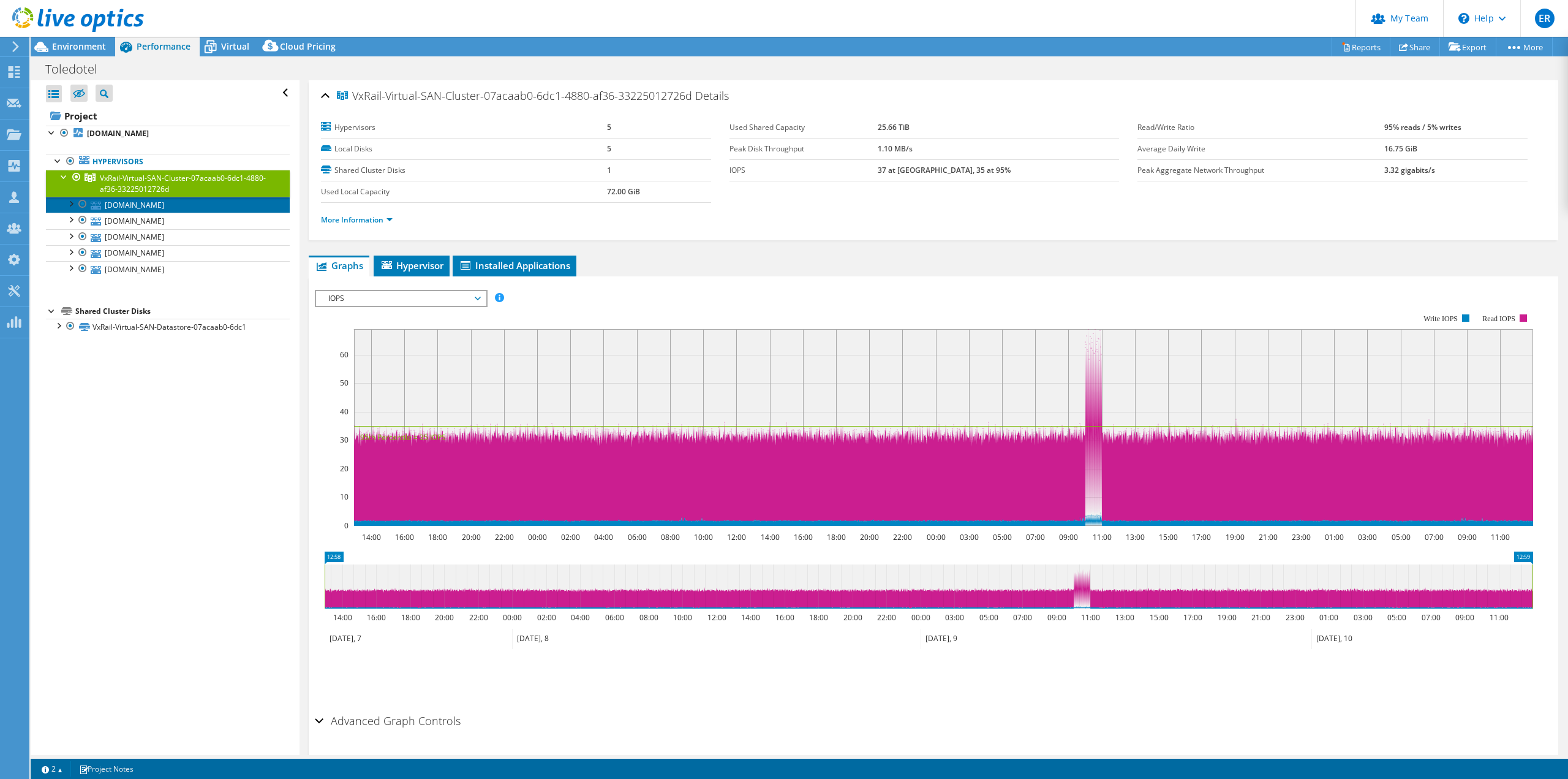
click at [155, 205] on link "[DOMAIN_NAME]" at bounding box center [168, 205] width 244 height 16
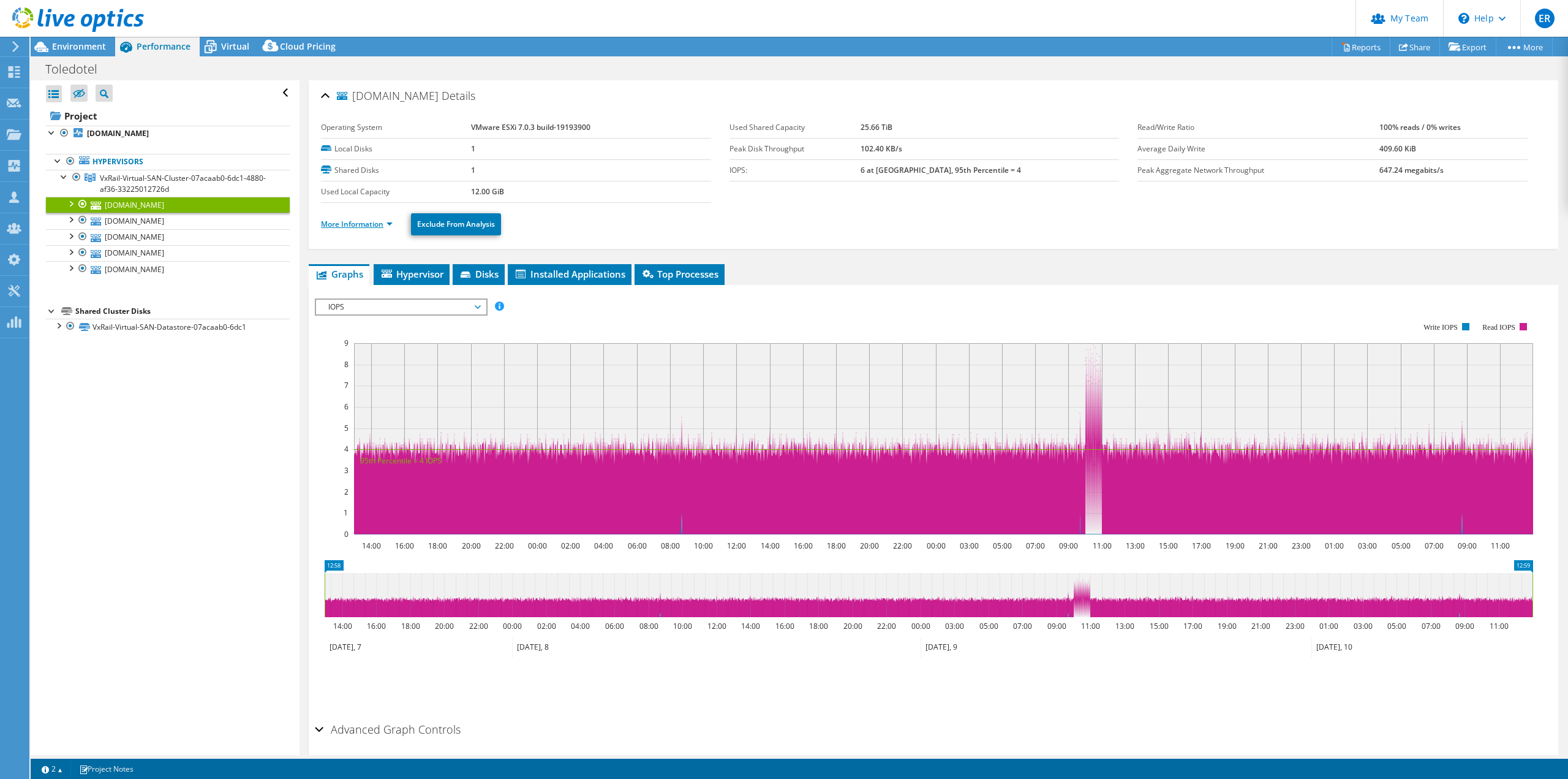
click at [359, 221] on link "More Information" at bounding box center [356, 223] width 71 height 10
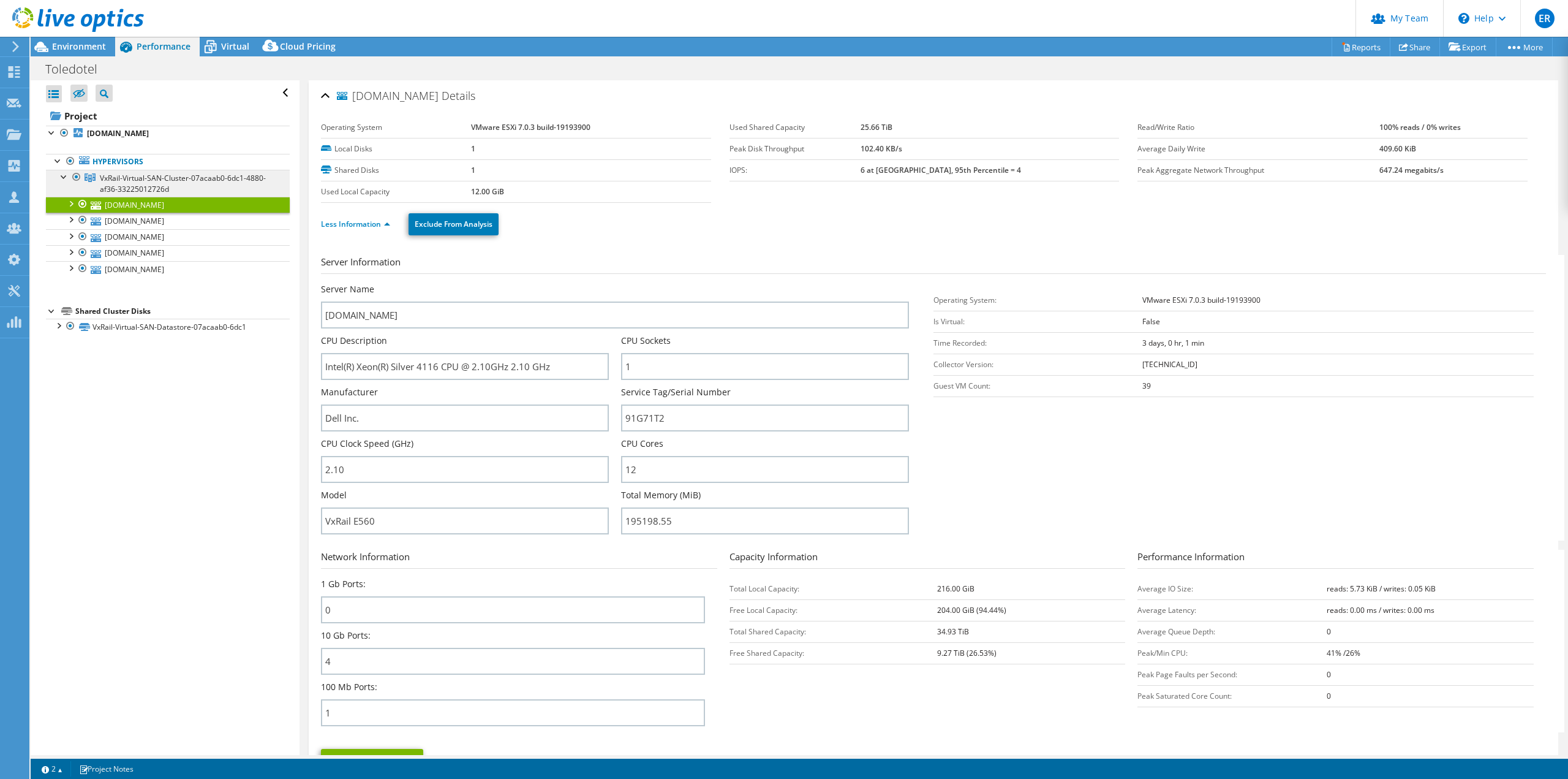
click at [134, 182] on span "VxRail-Virtual-SAN-Cluster-07acaab0-6dc1-4880-af36-33225012726d" at bounding box center [182, 183] width 166 height 22
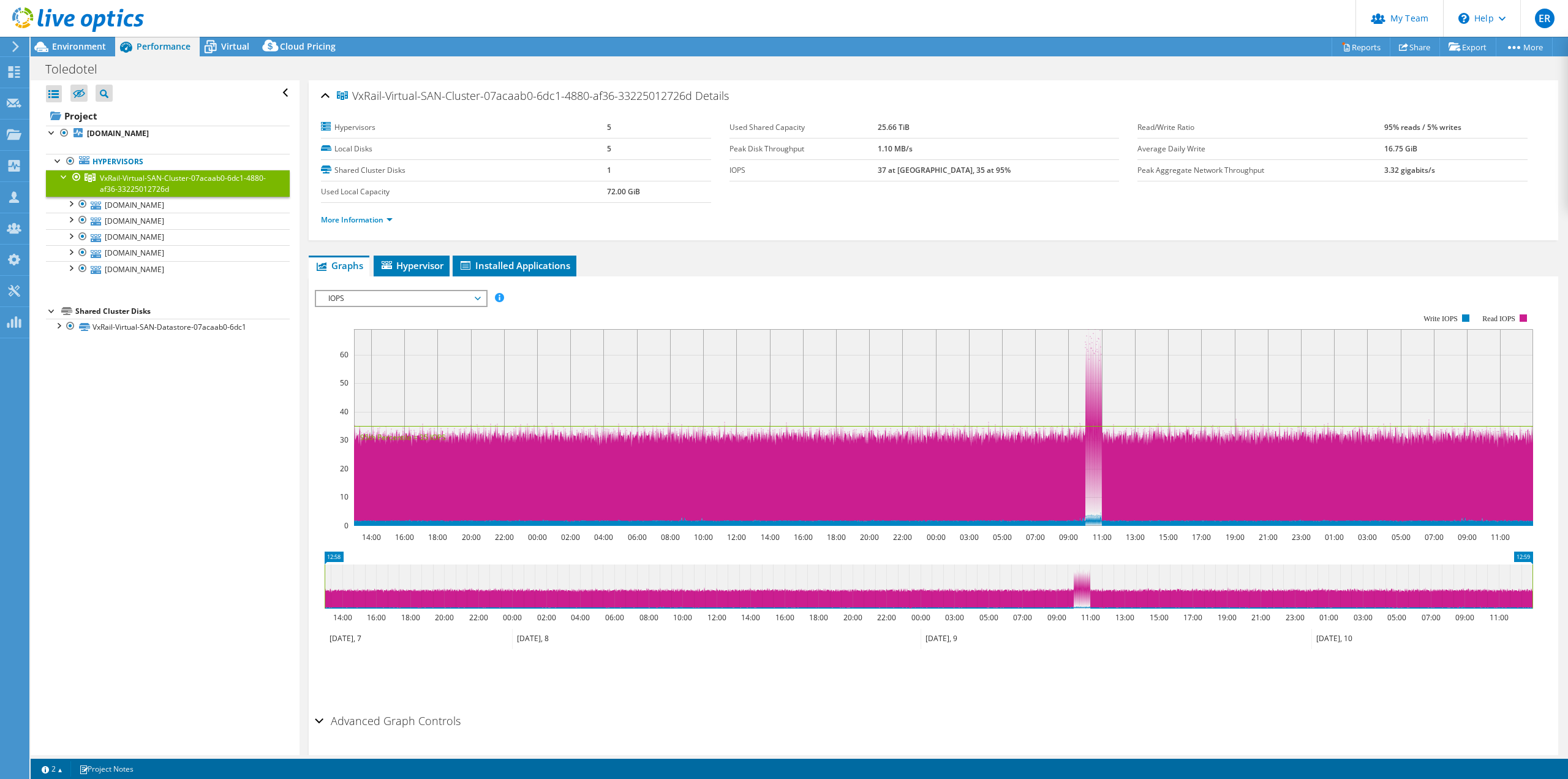
click at [349, 302] on span "IOPS" at bounding box center [401, 298] width 157 height 15
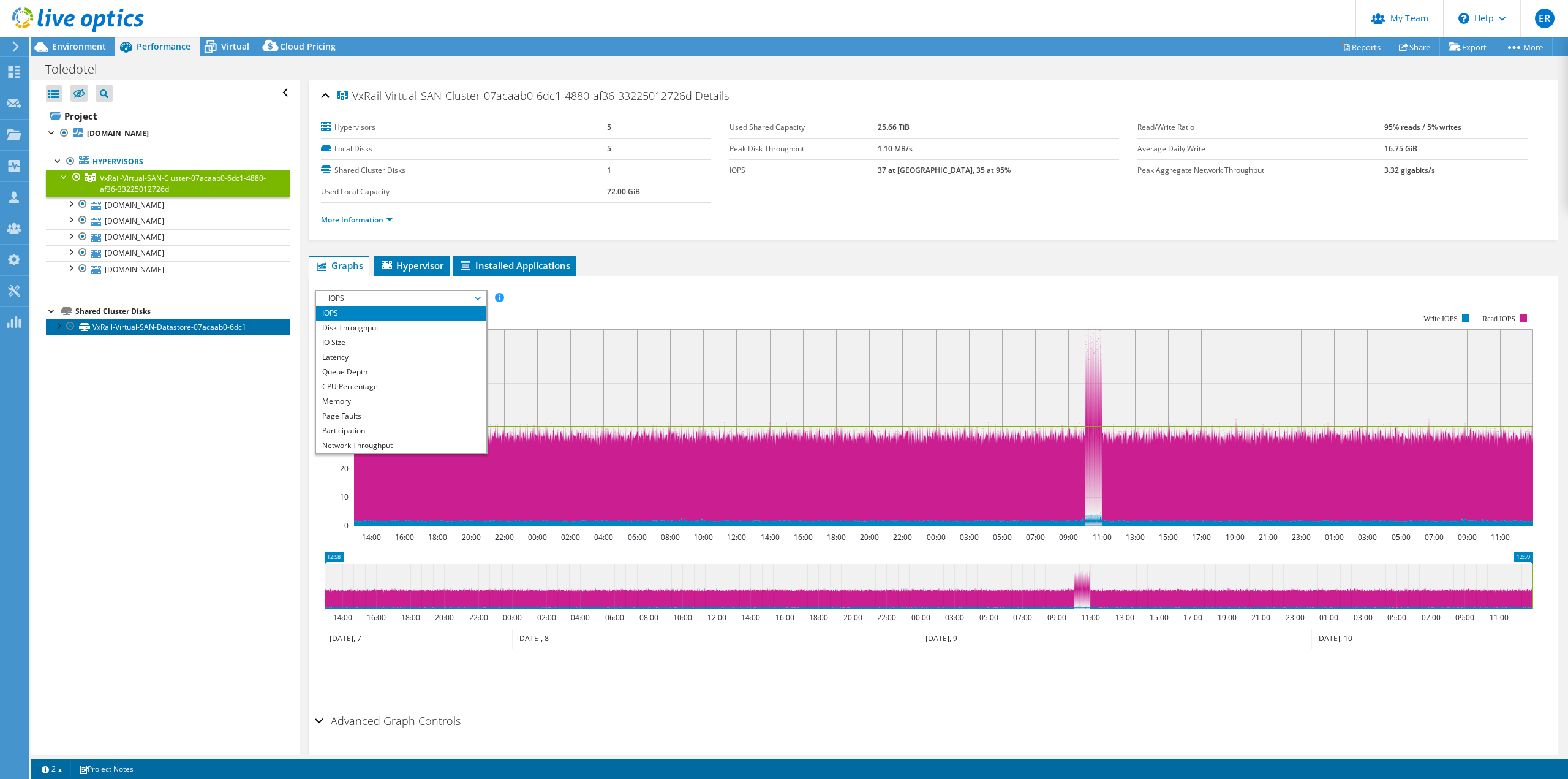
click at [123, 327] on link "VxRail-Virtual-SAN-Datastore-07acaab0-6dc1" at bounding box center [168, 326] width 244 height 16
